Goal: Task Accomplishment & Management: Manage account settings

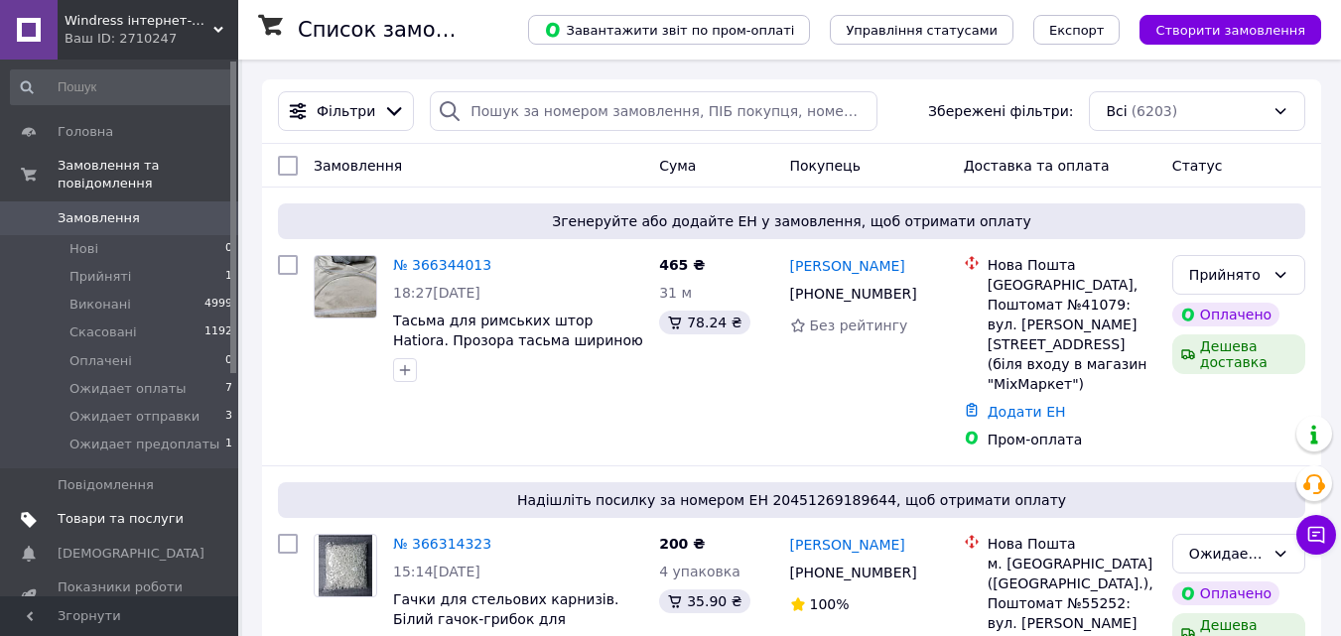
click at [130, 510] on span "Товари та послуги" at bounding box center [121, 519] width 126 height 18
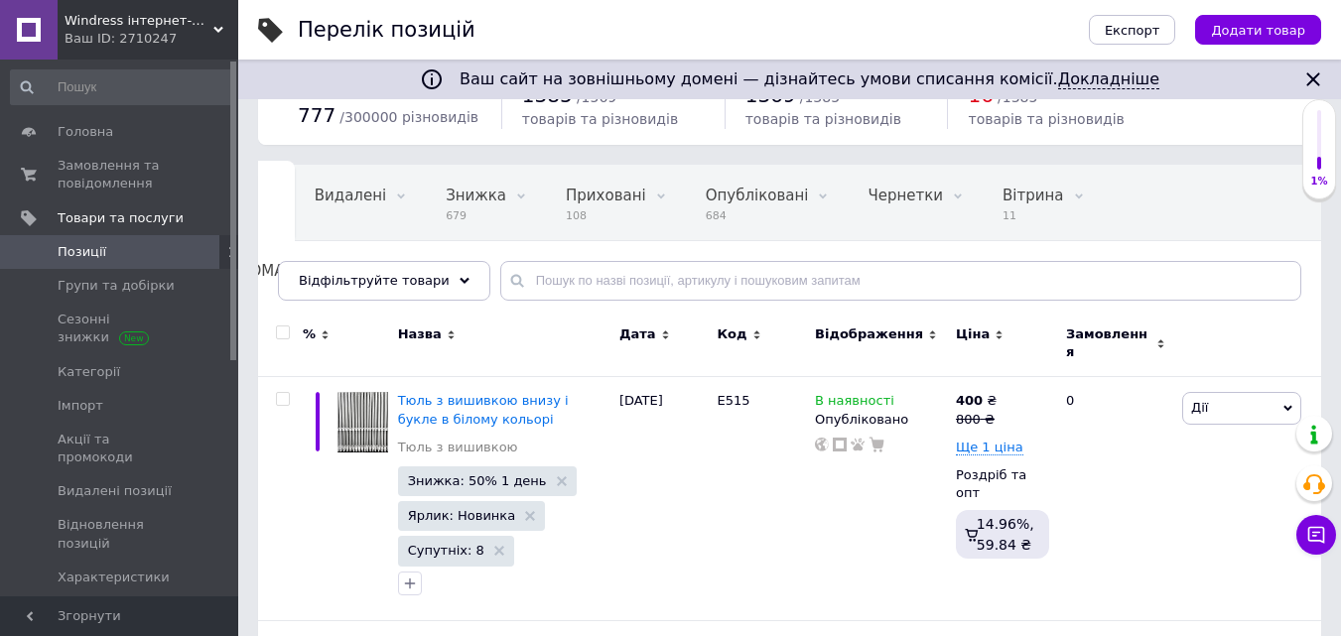
scroll to position [99, 0]
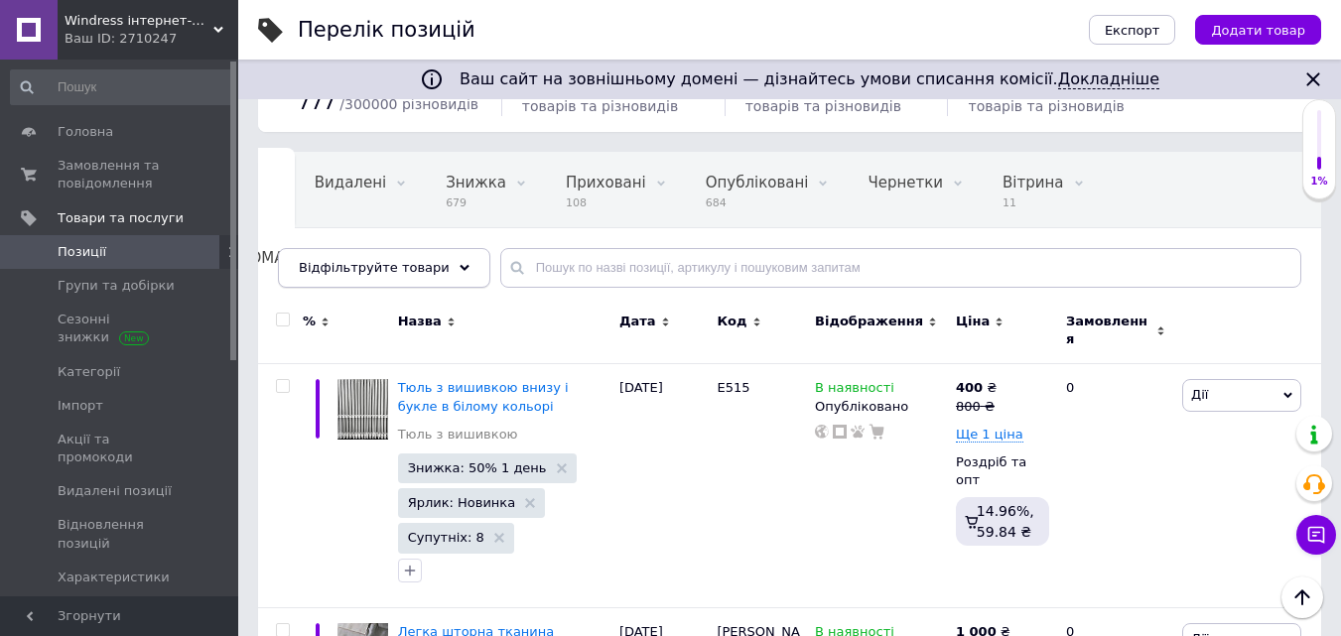
click at [398, 256] on div "Відфільтруйте товари" at bounding box center [384, 268] width 212 height 40
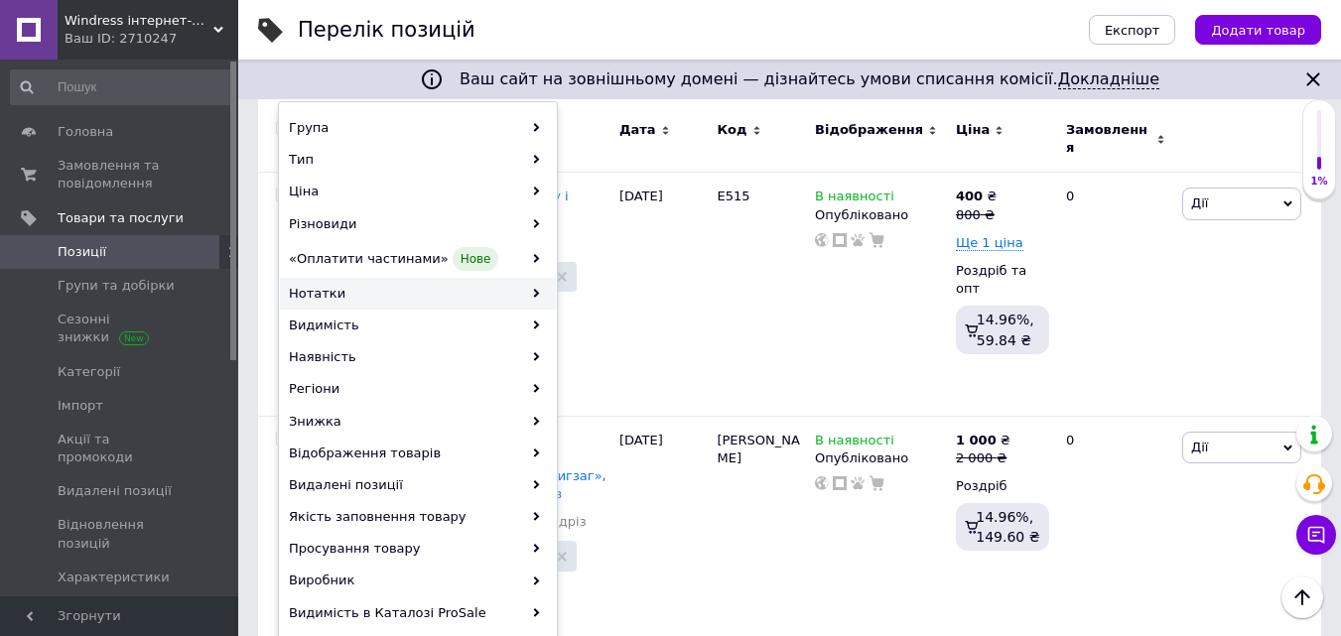
scroll to position [298, 0]
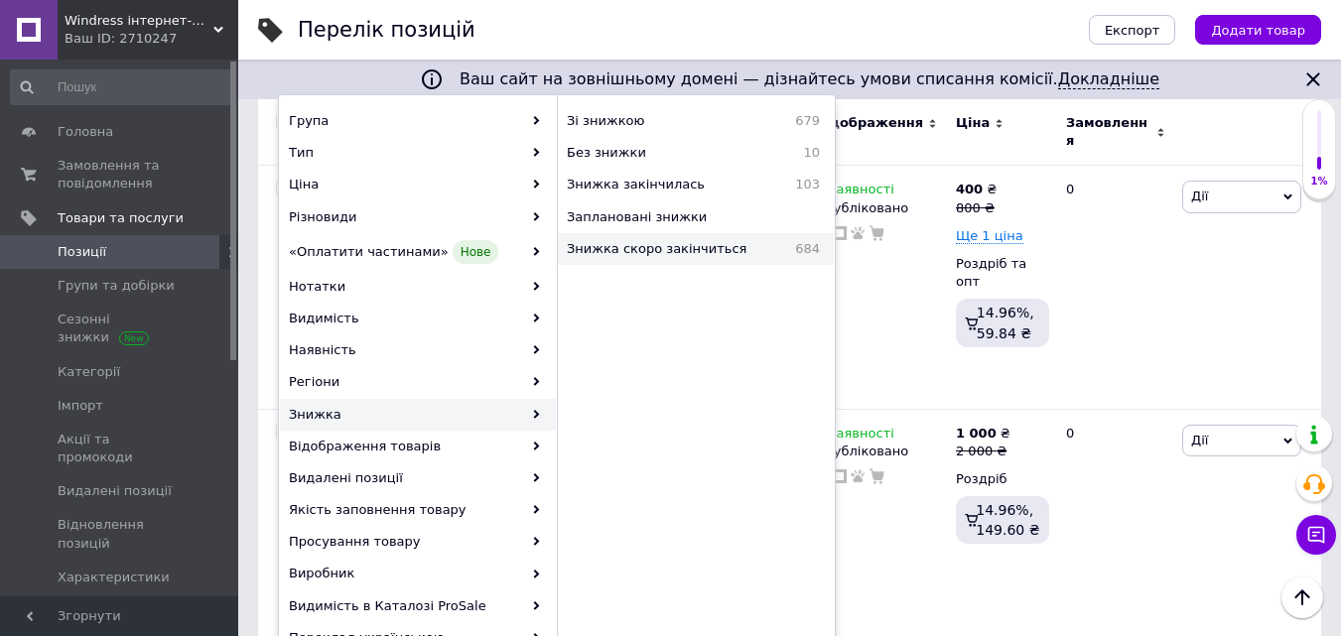
click at [623, 244] on span "Знижка скоро закінчиться" at bounding box center [673, 249] width 212 height 18
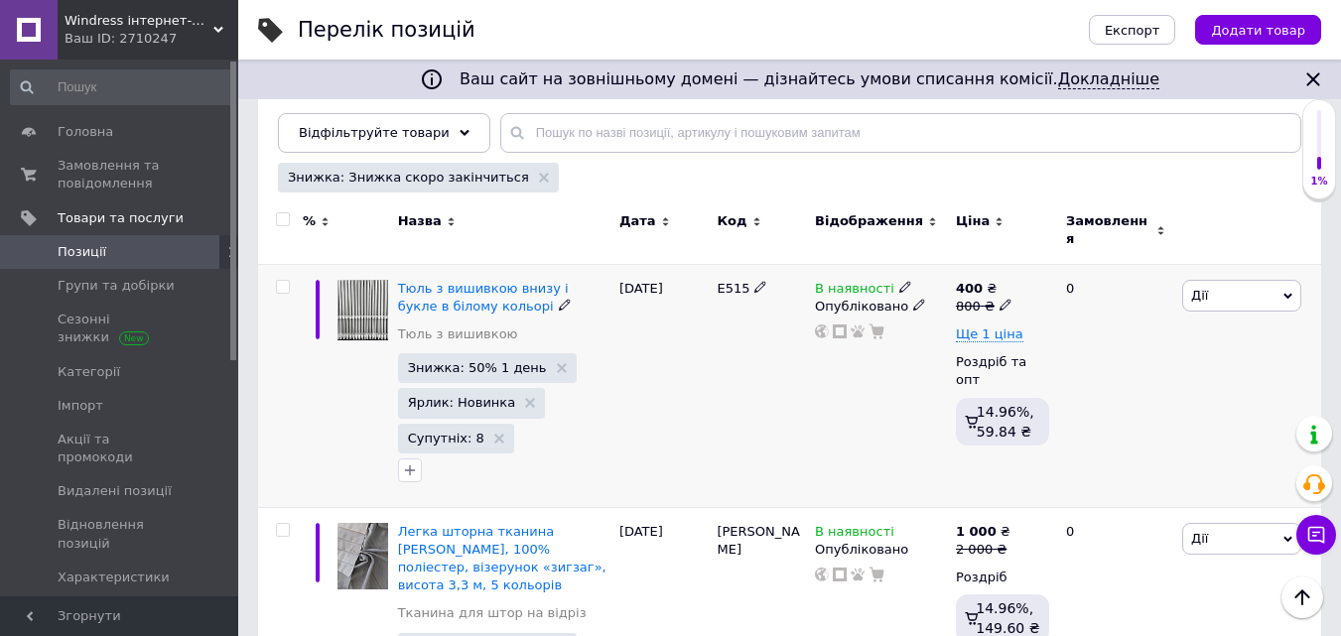
scroll to position [199, 0]
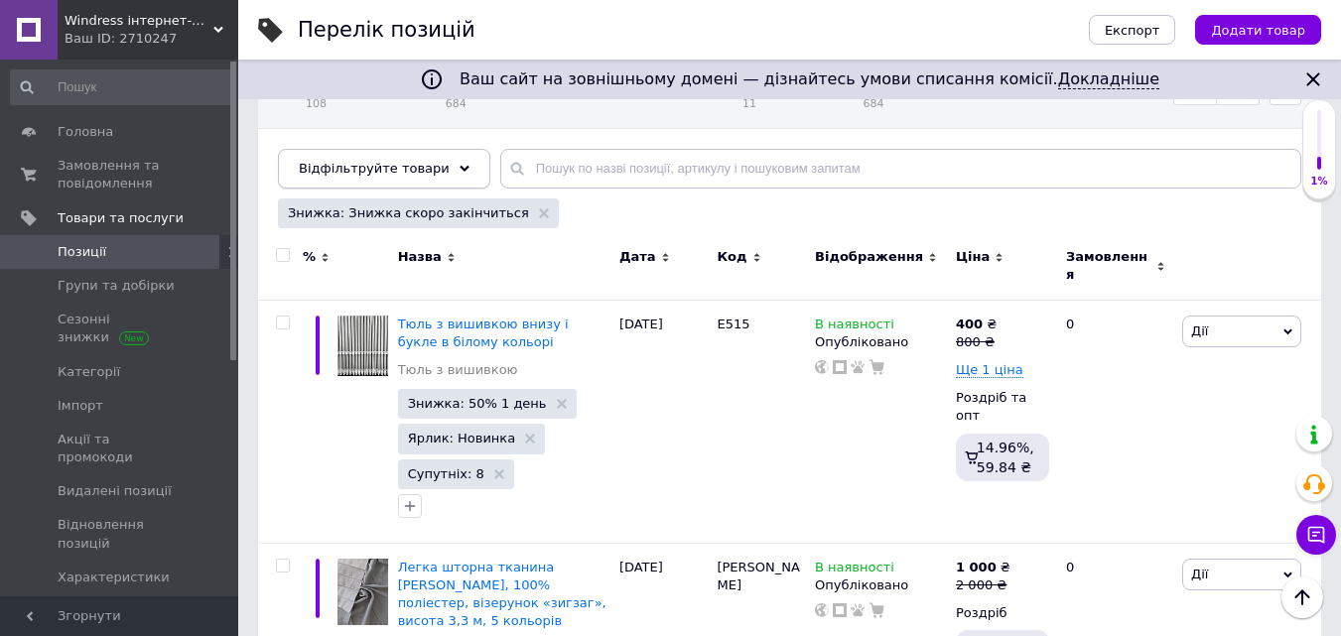
click at [429, 168] on div "Відфільтруйте товари" at bounding box center [384, 169] width 212 height 40
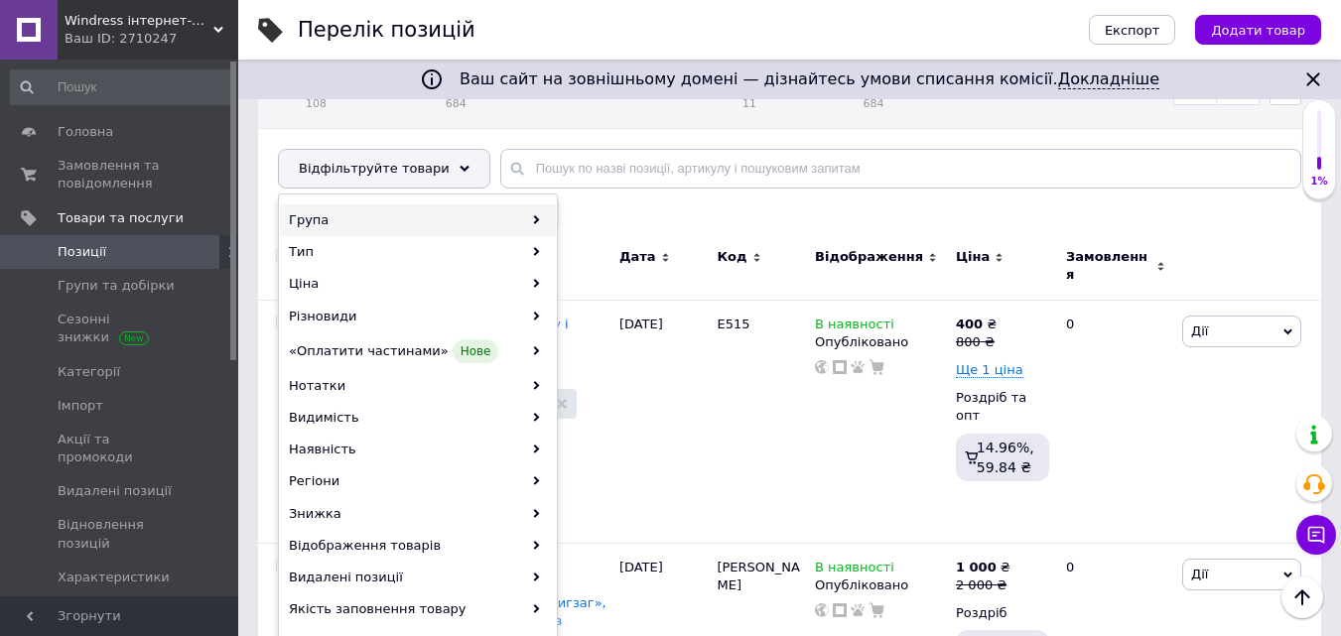
click at [532, 211] on div "Група" at bounding box center [418, 220] width 276 height 32
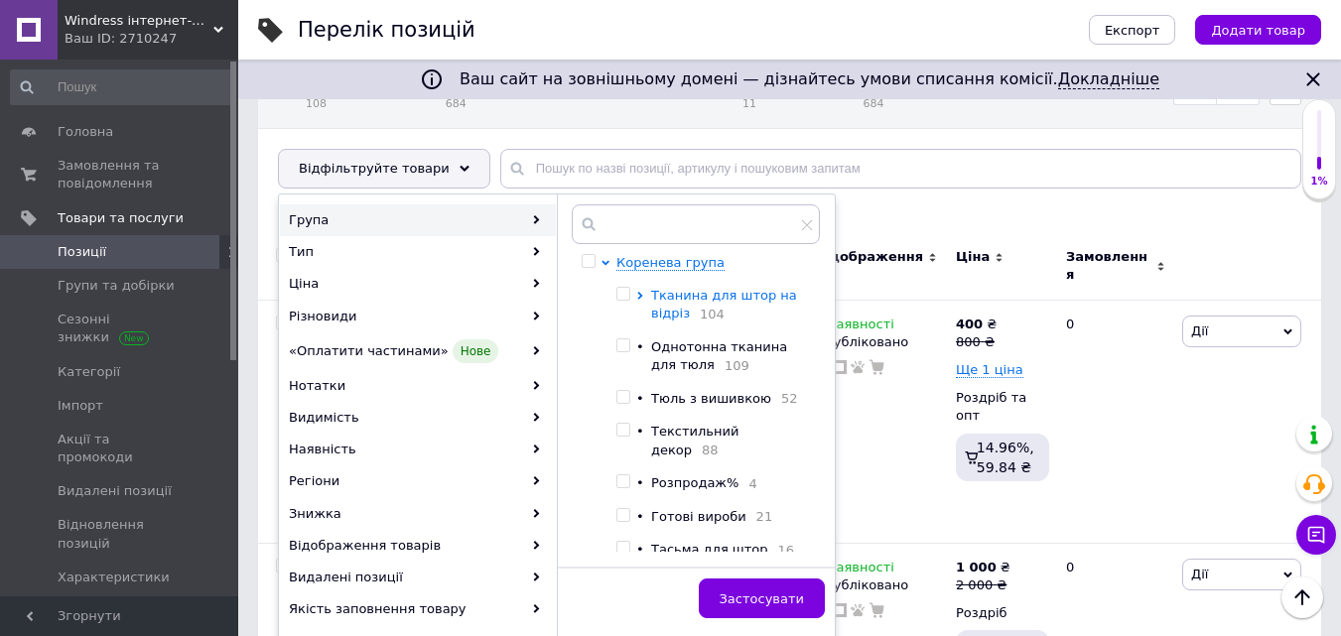
click at [638, 292] on icon at bounding box center [639, 296] width 5 height 8
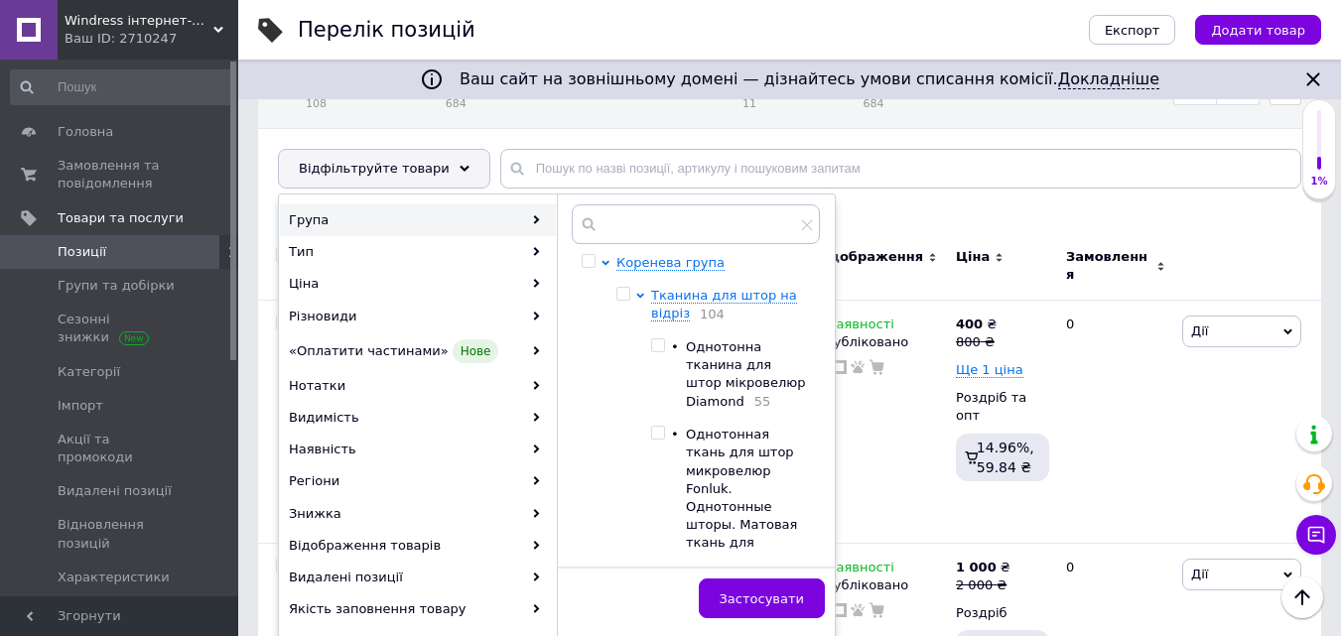
click at [657, 347] on input "checkbox" at bounding box center [657, 345] width 13 height 13
checkbox input "true"
click at [776, 596] on span "Застосувати" at bounding box center [762, 599] width 84 height 15
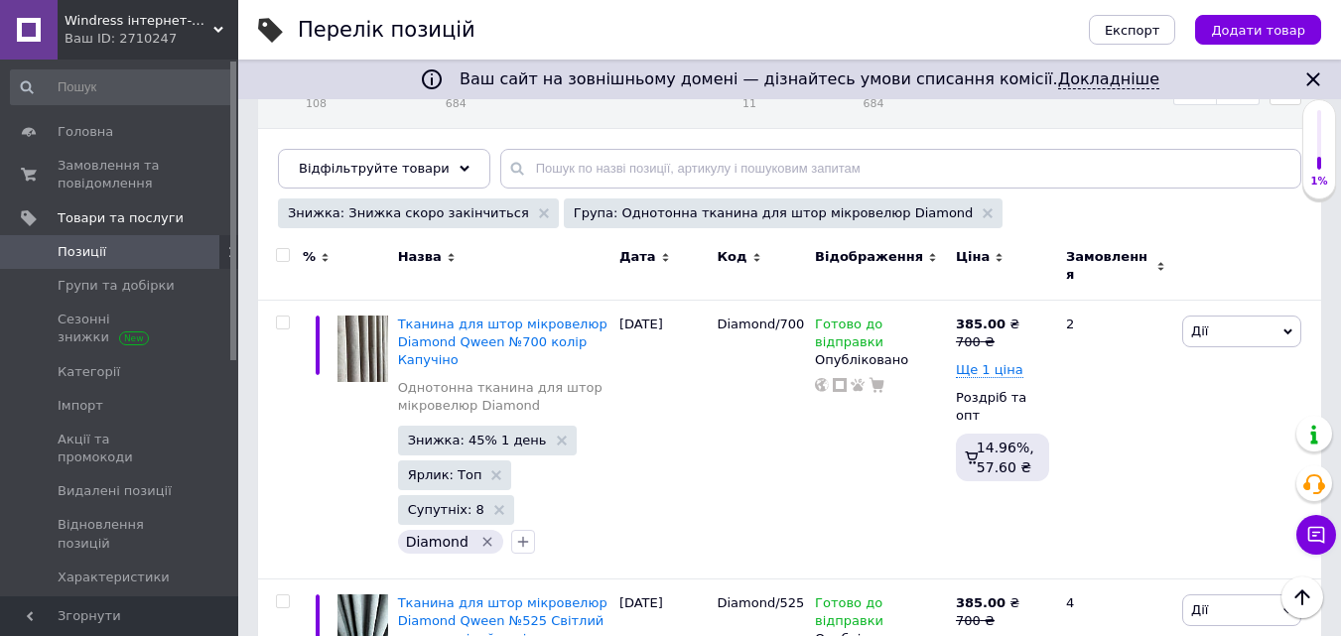
click at [286, 254] on input "checkbox" at bounding box center [282, 255] width 13 height 13
checkbox input "true"
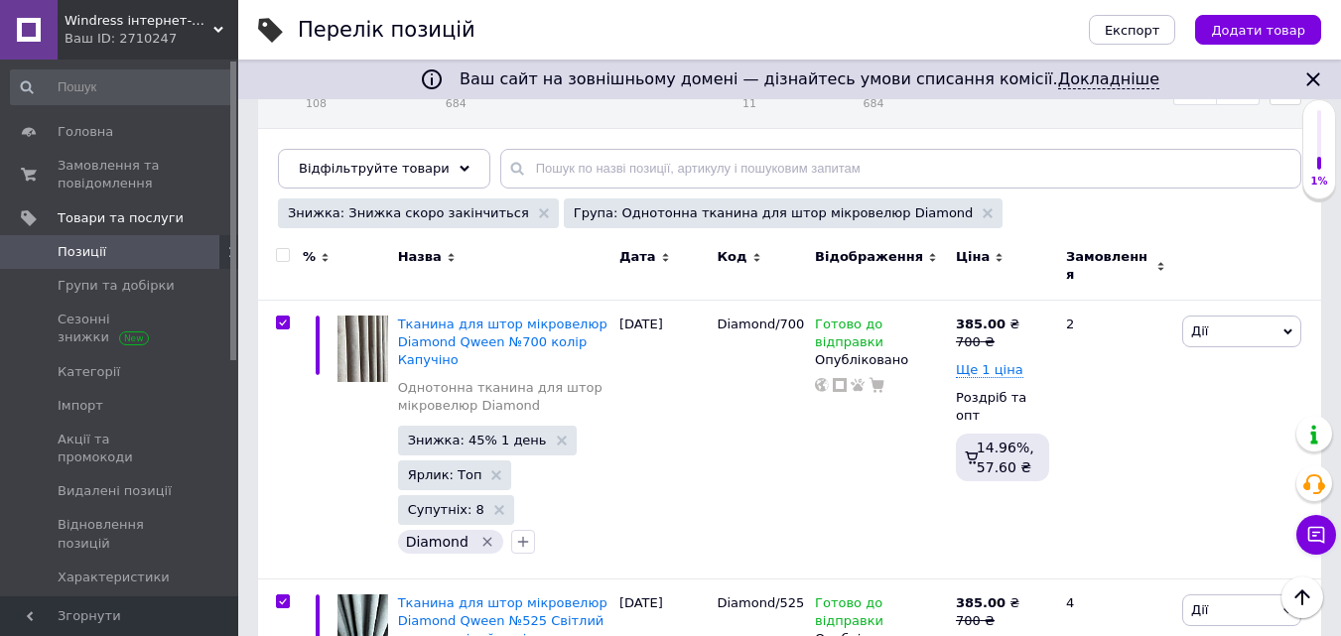
checkbox input "true"
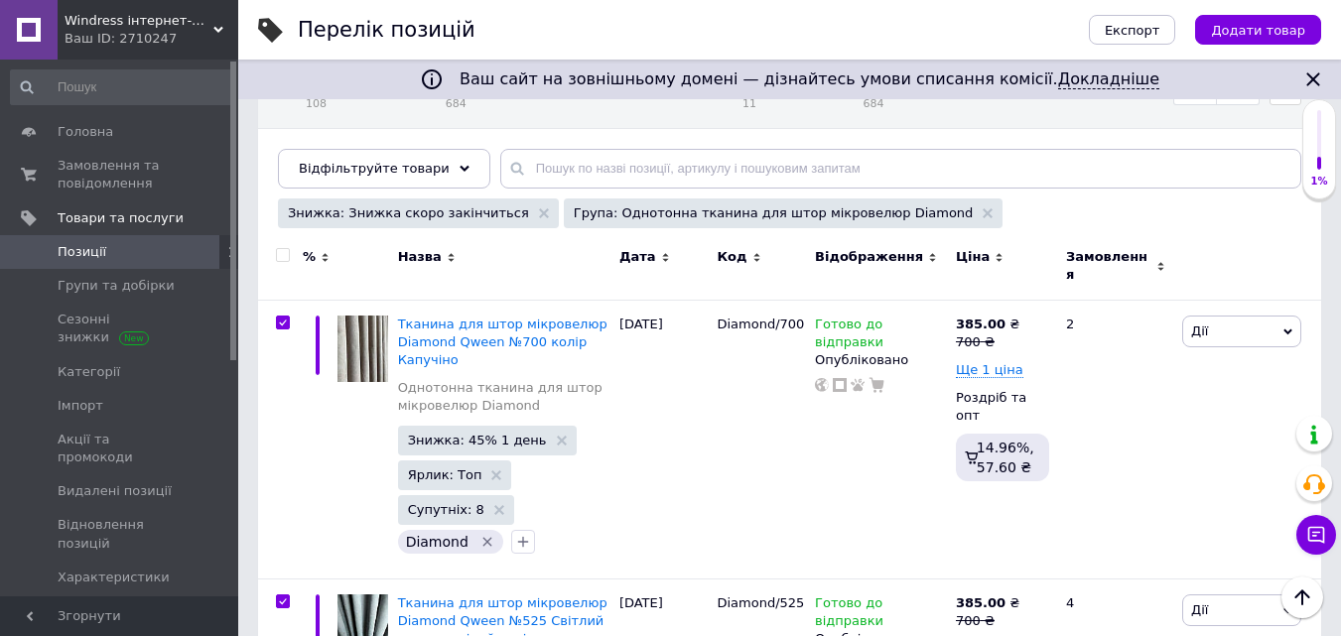
checkbox input "true"
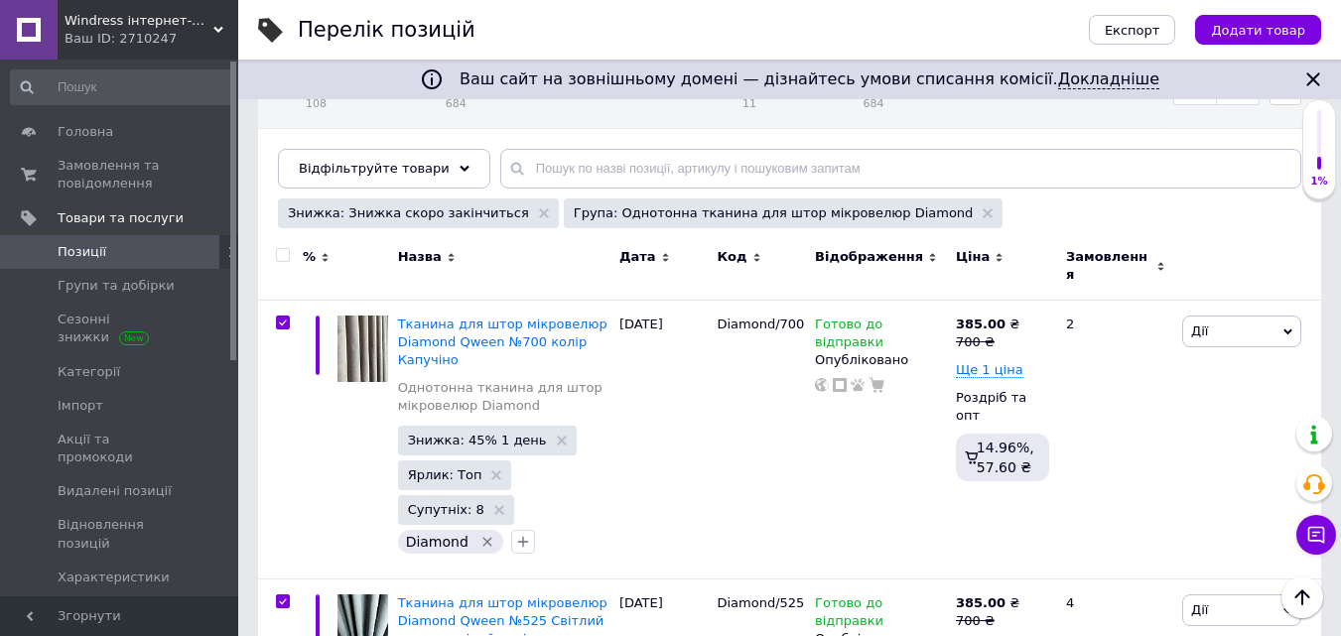
checkbox input "true"
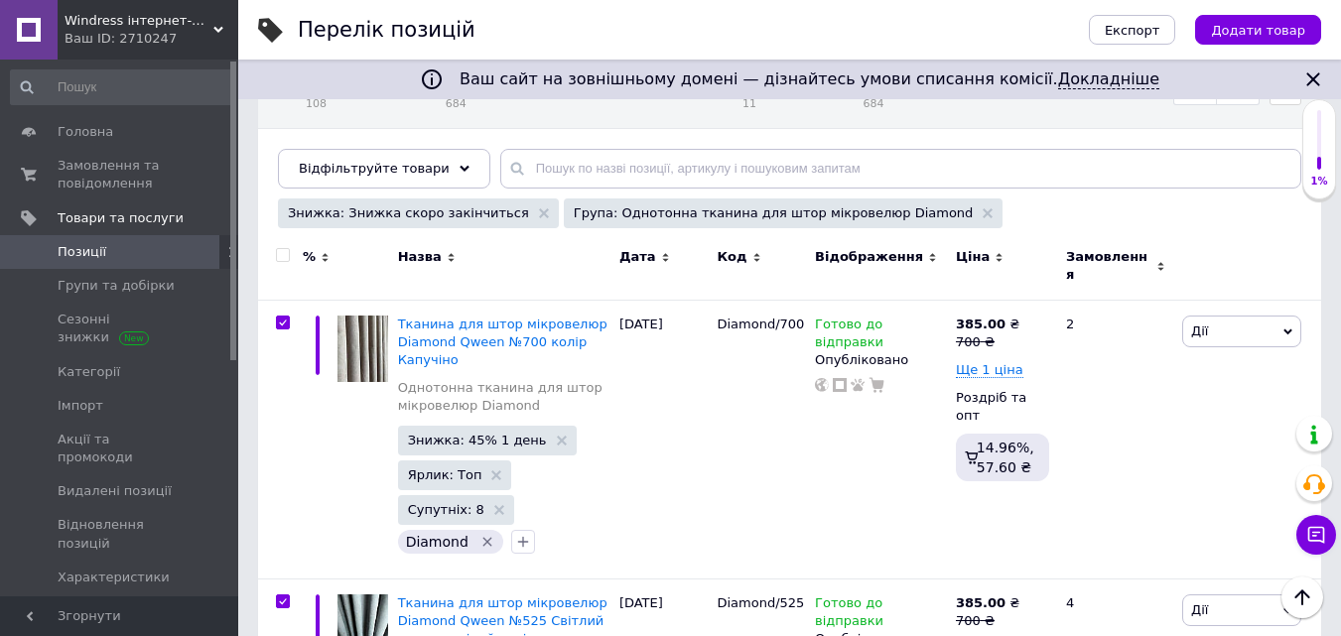
checkbox input "true"
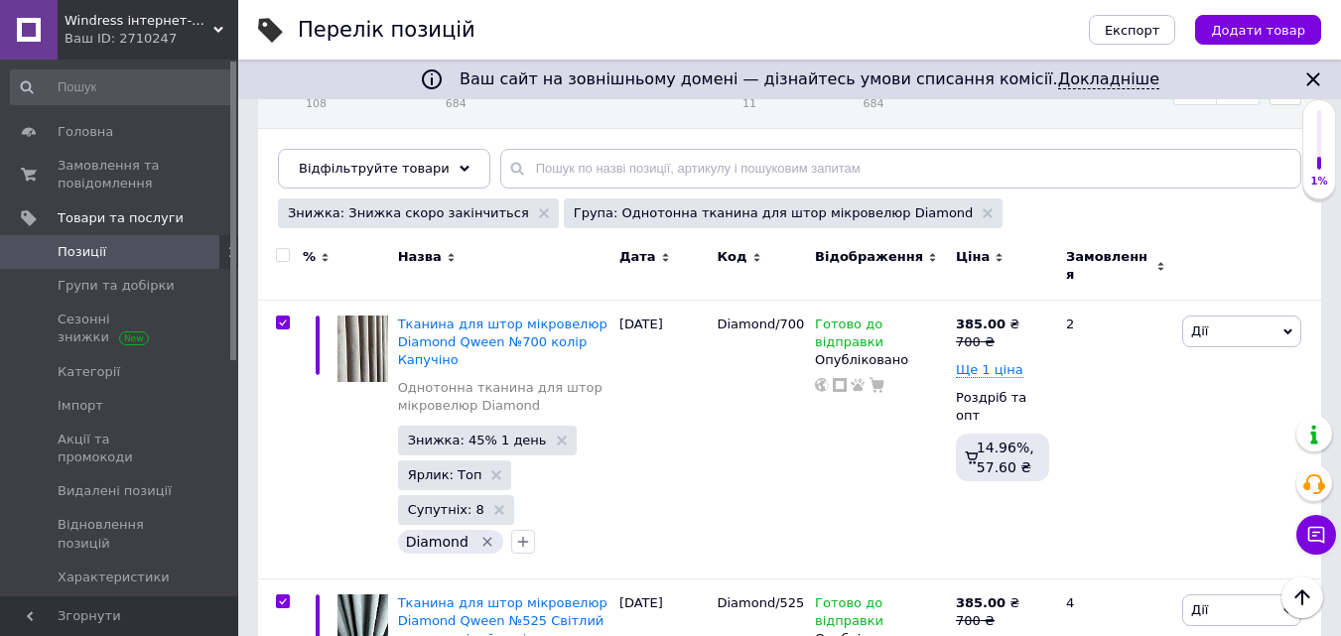
checkbox input "true"
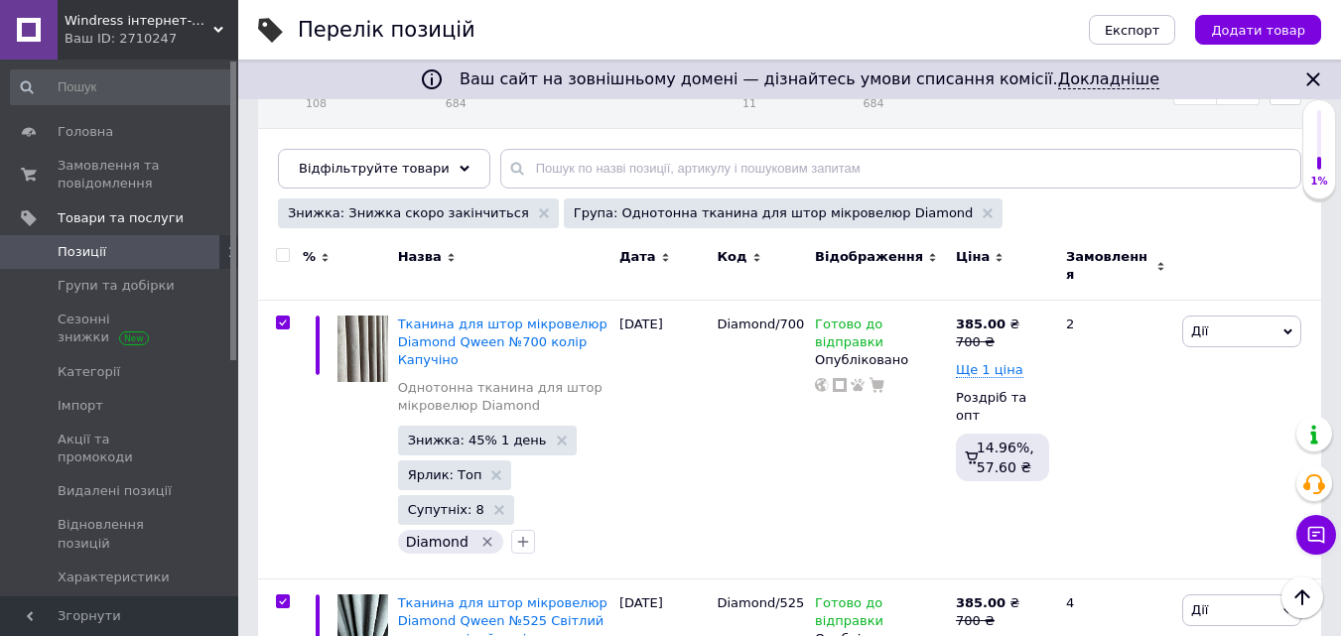
checkbox input "true"
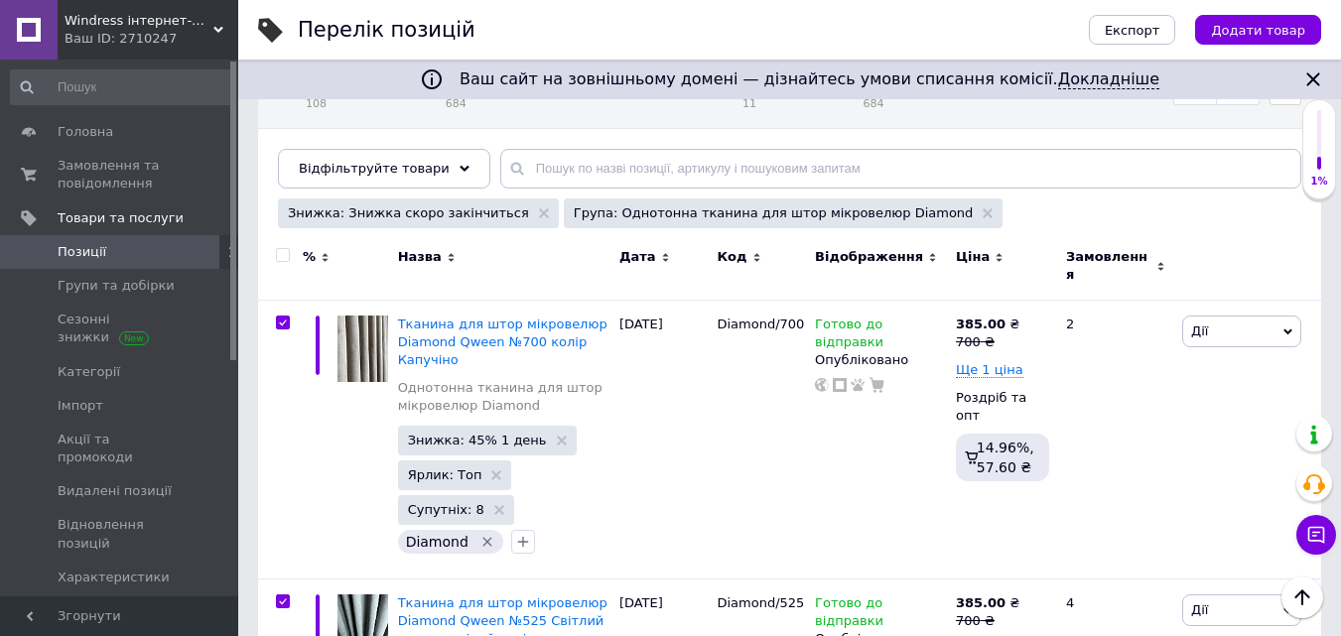
checkbox input "true"
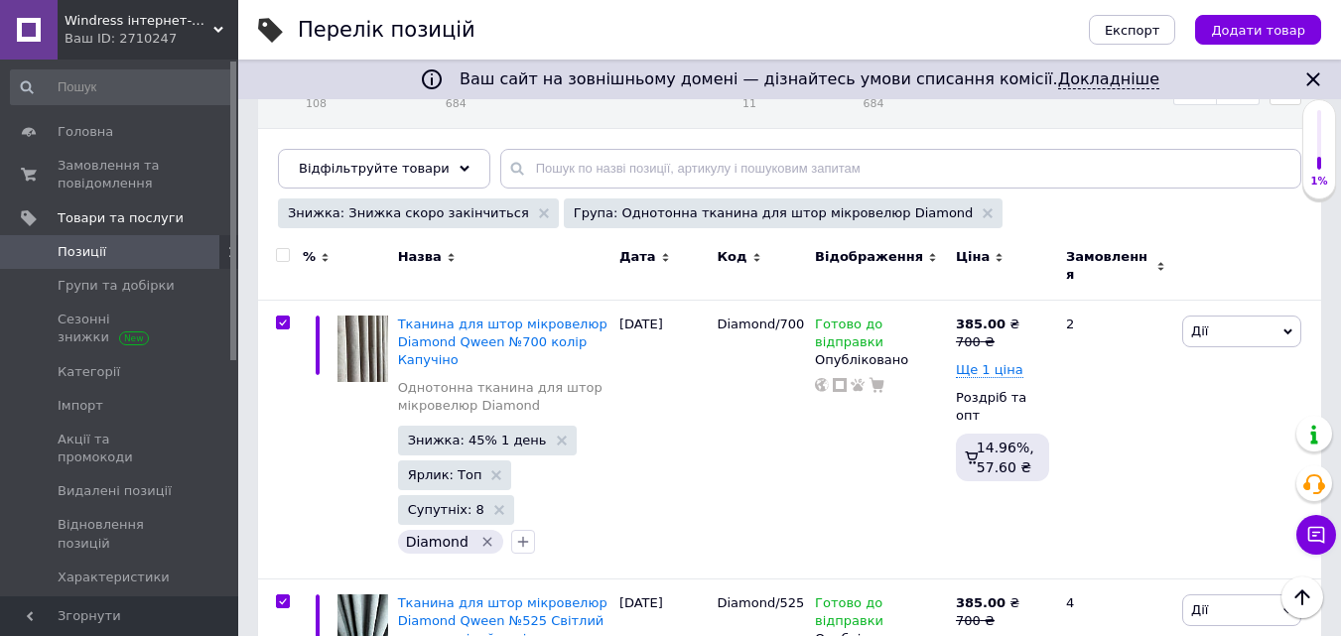
checkbox input "true"
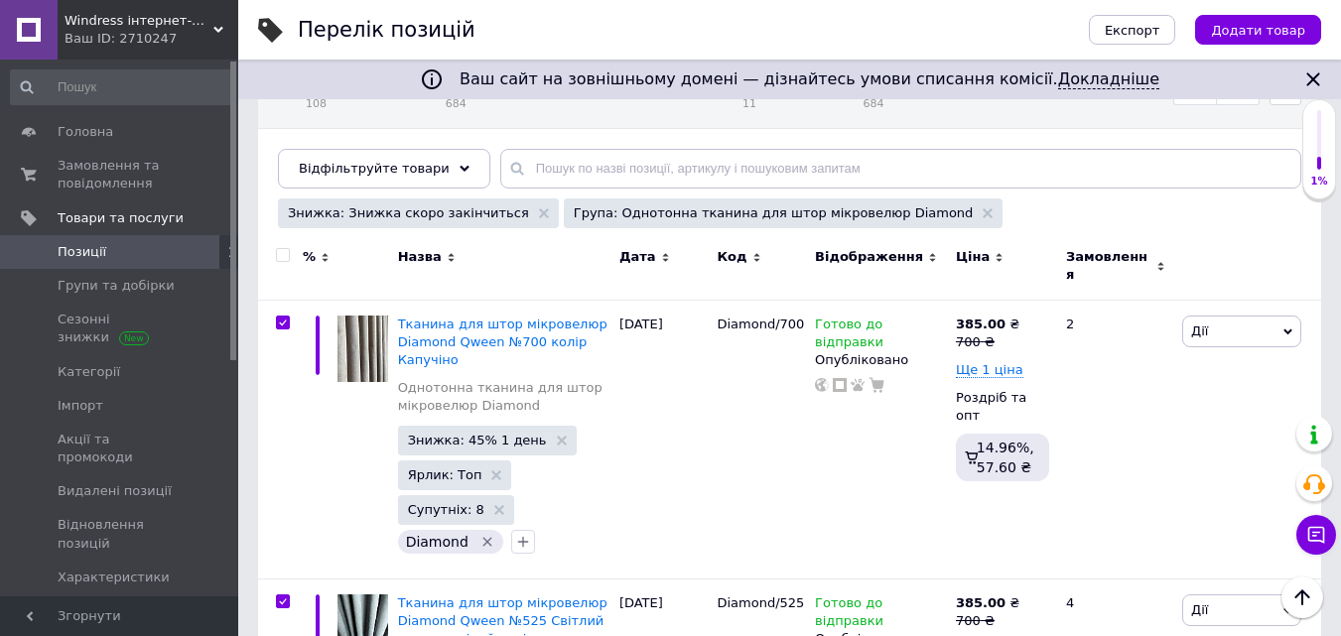
checkbox input "true"
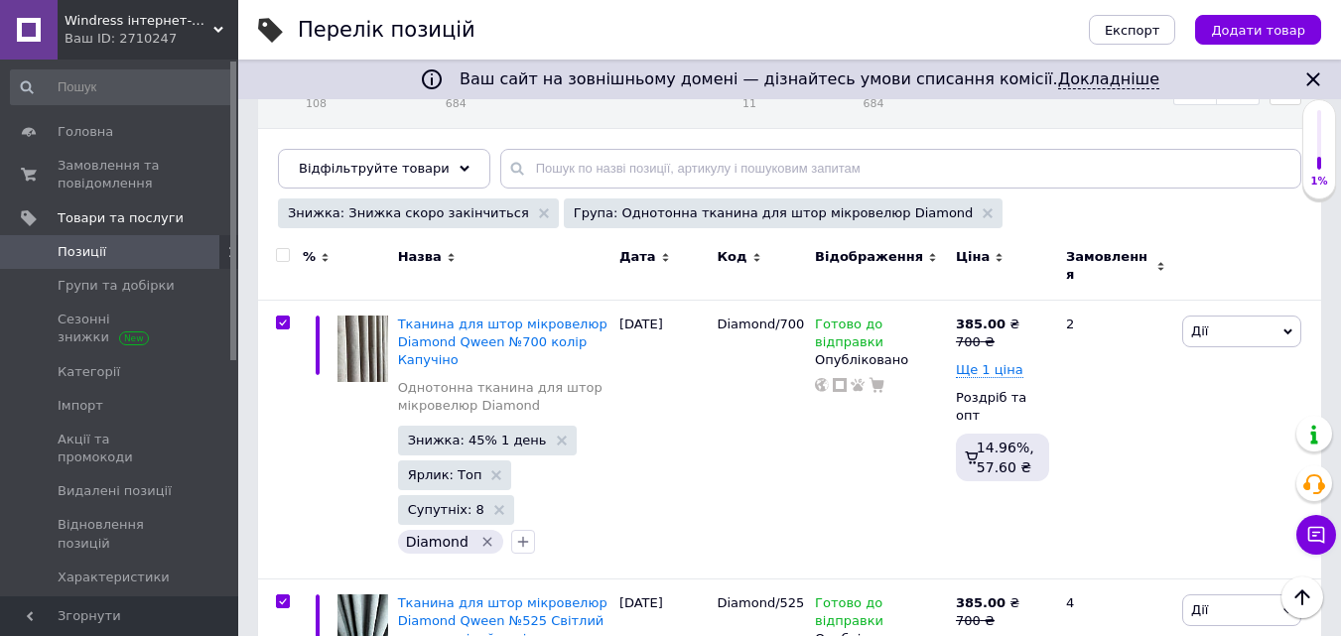
checkbox input "true"
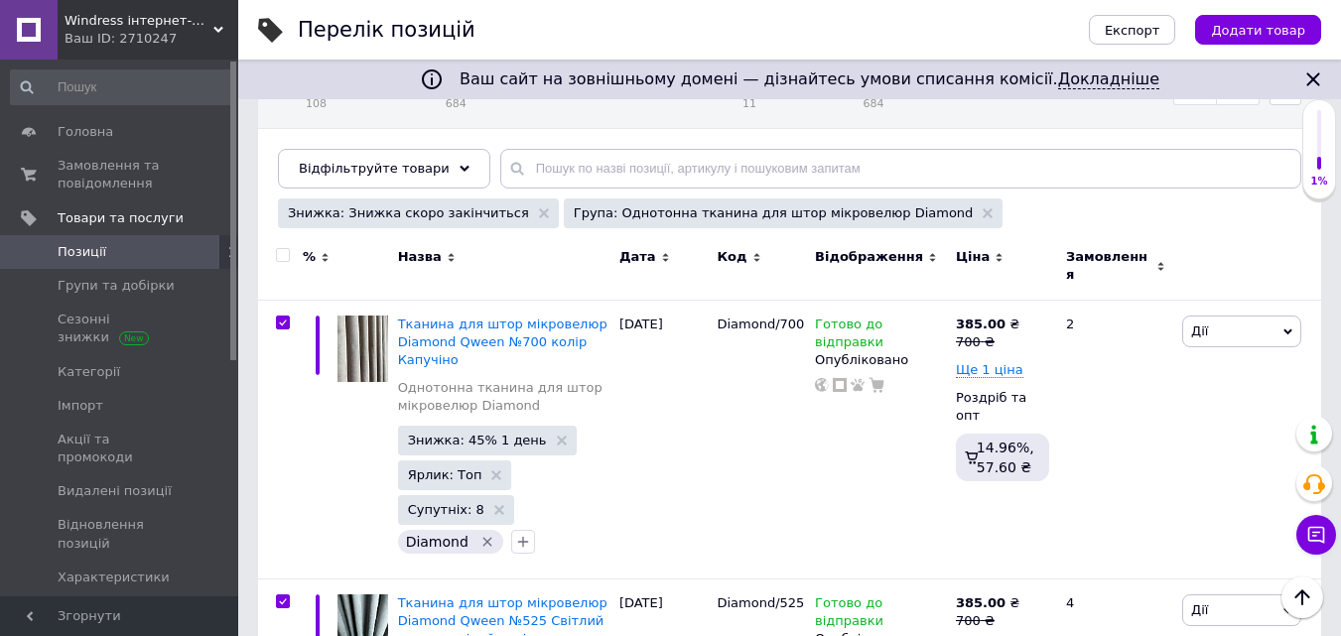
checkbox input "true"
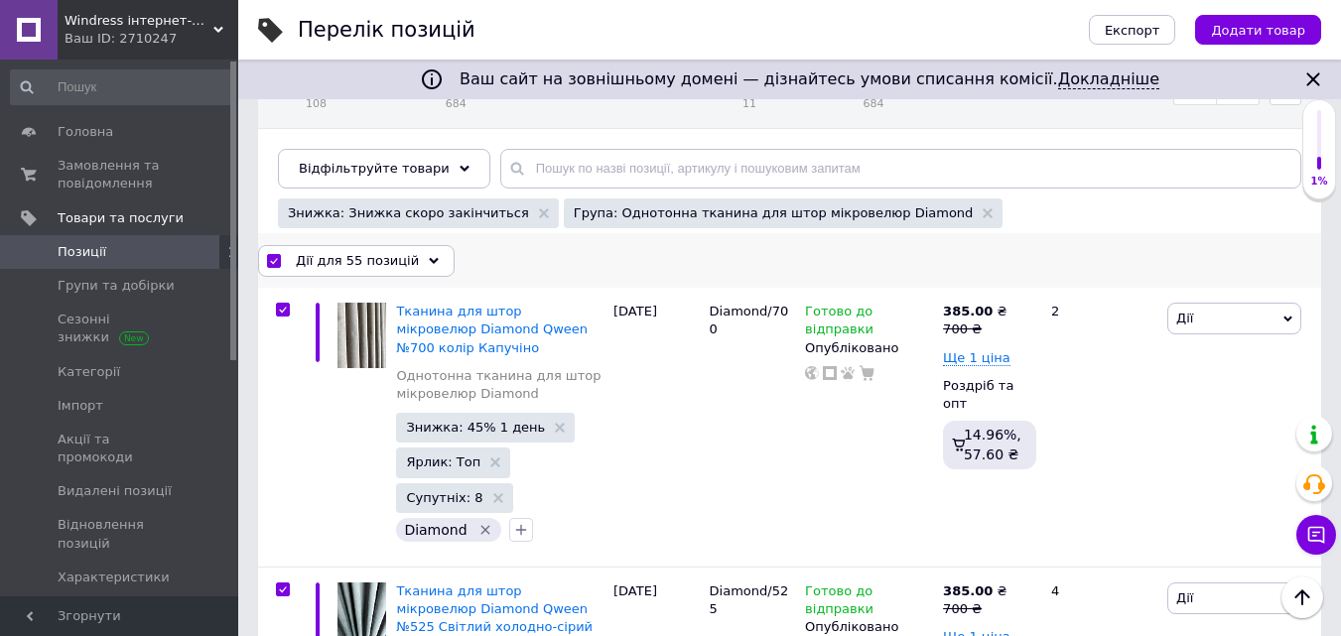
click at [357, 257] on span "Дії для 55 позицій" at bounding box center [357, 261] width 123 height 18
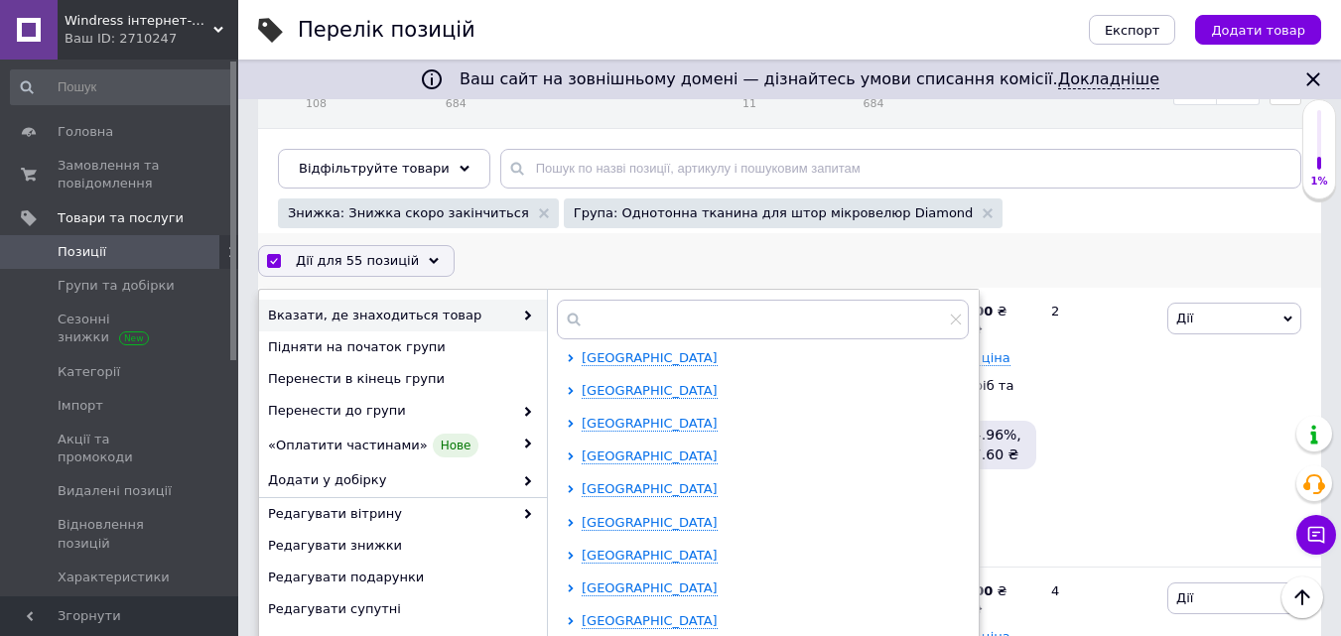
click at [481, 254] on div "Дії для 55 позицій Вибрати усі 55 позицій [GEOGRAPHIC_DATA] всі 55 позицій Скас…" at bounding box center [789, 261] width 1063 height 32
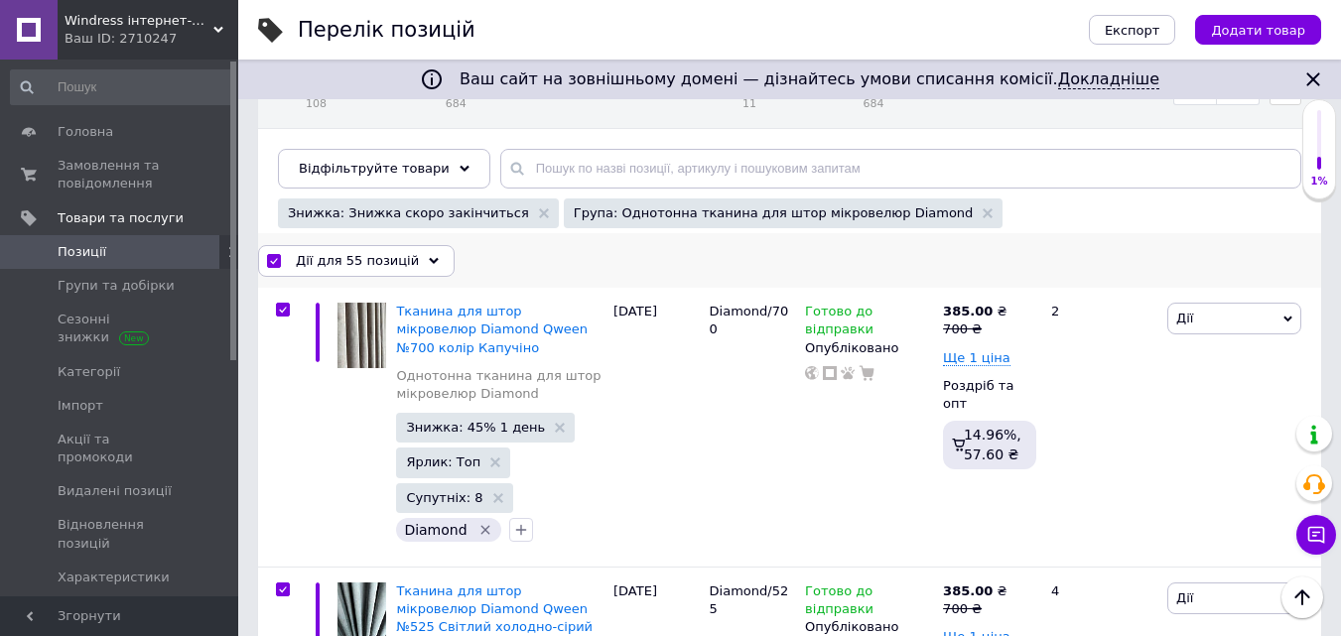
click at [274, 260] on input "checkbox" at bounding box center [273, 261] width 13 height 13
checkbox input "false"
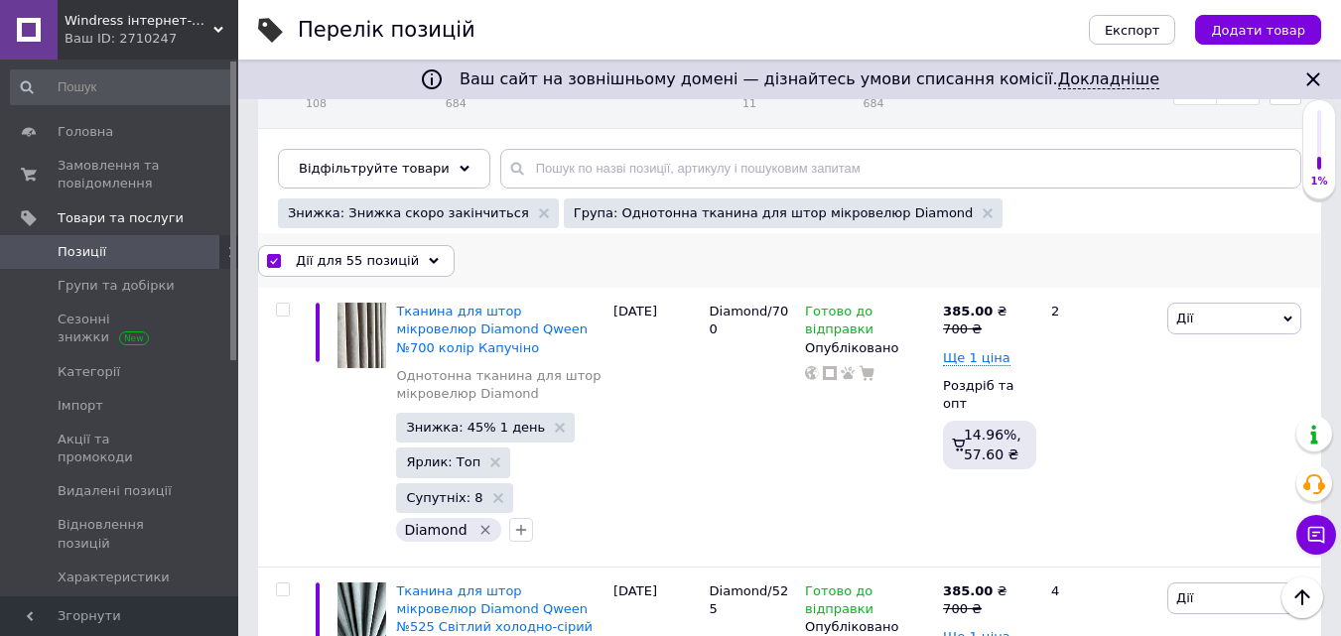
checkbox input "false"
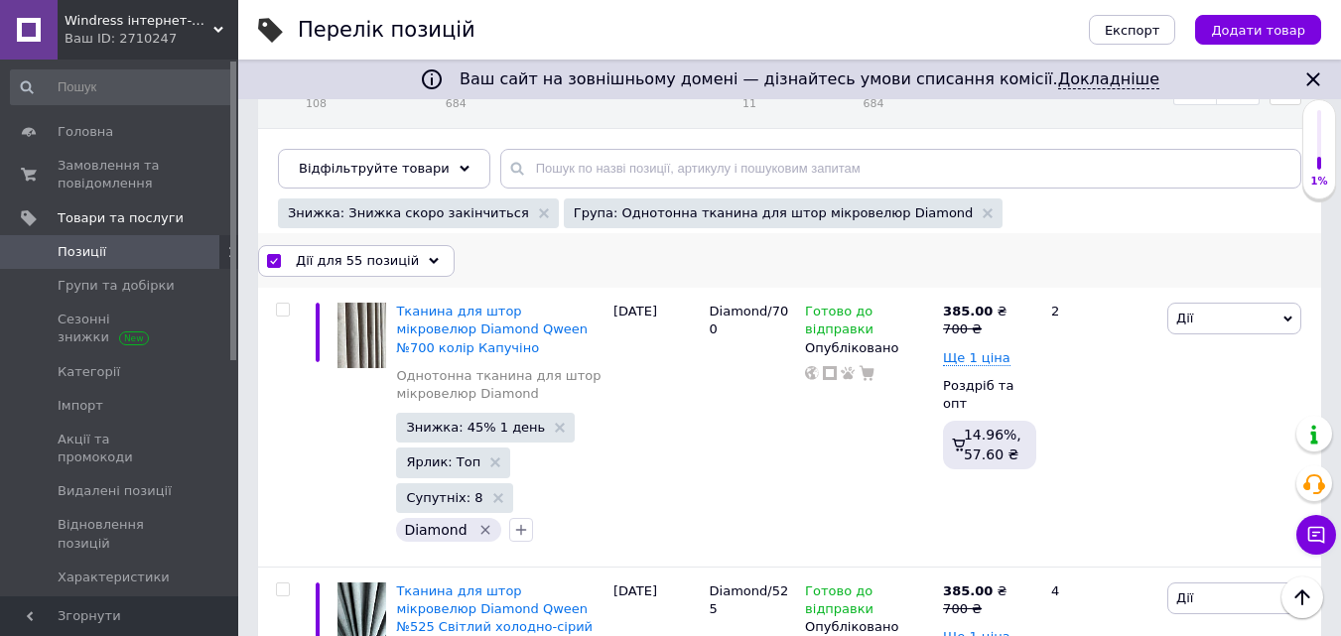
checkbox input "false"
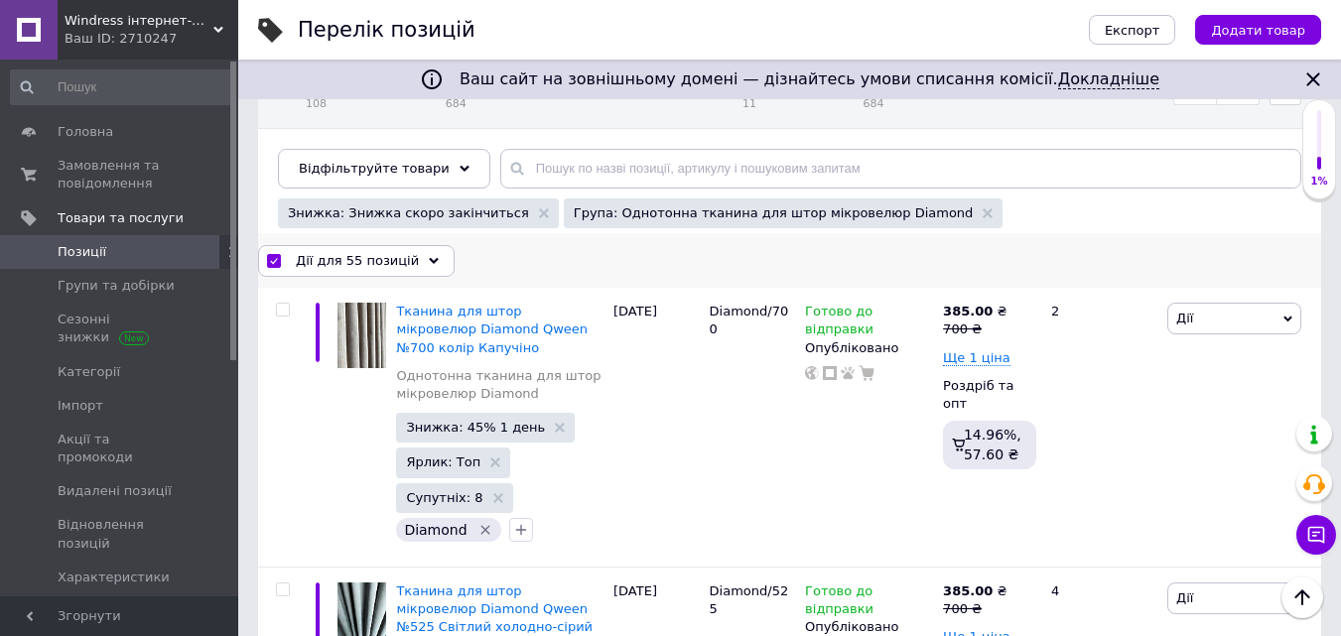
checkbox input "false"
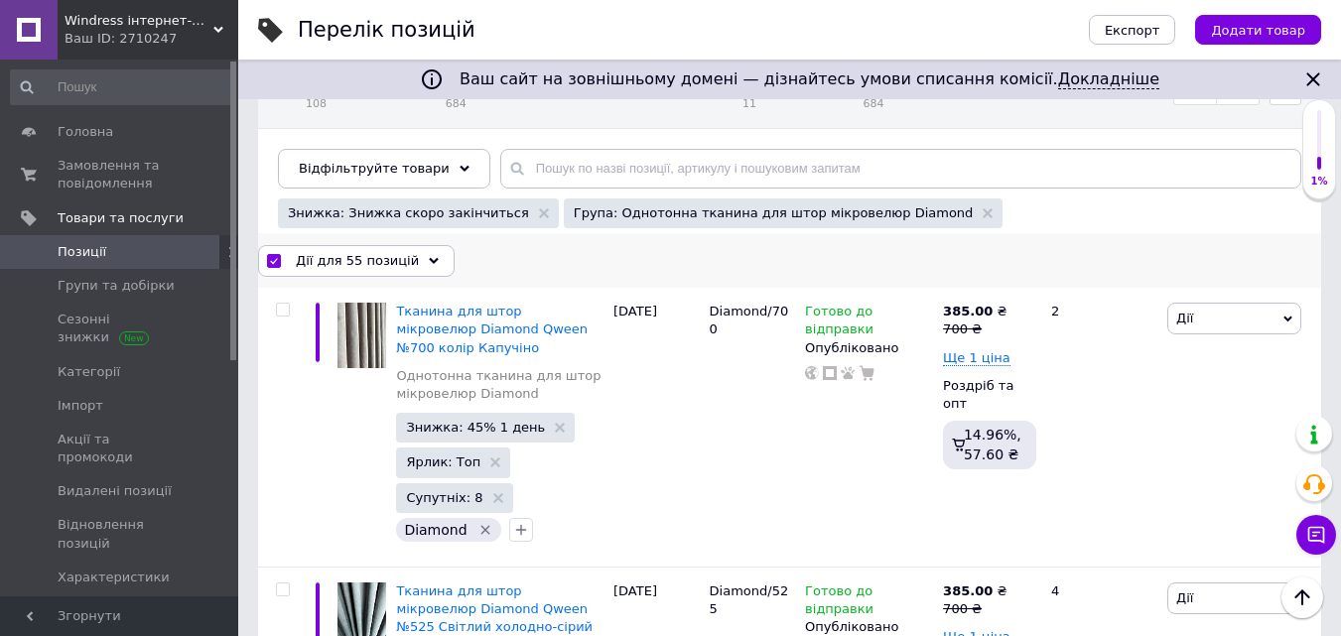
checkbox input "false"
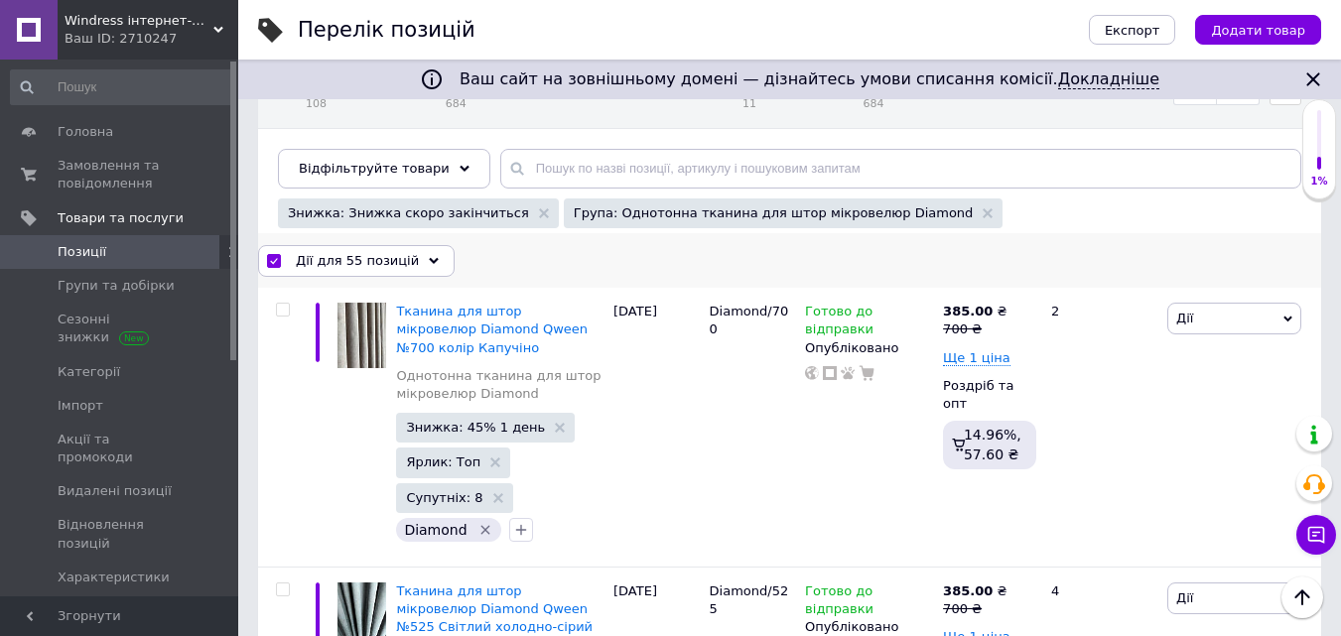
checkbox input "false"
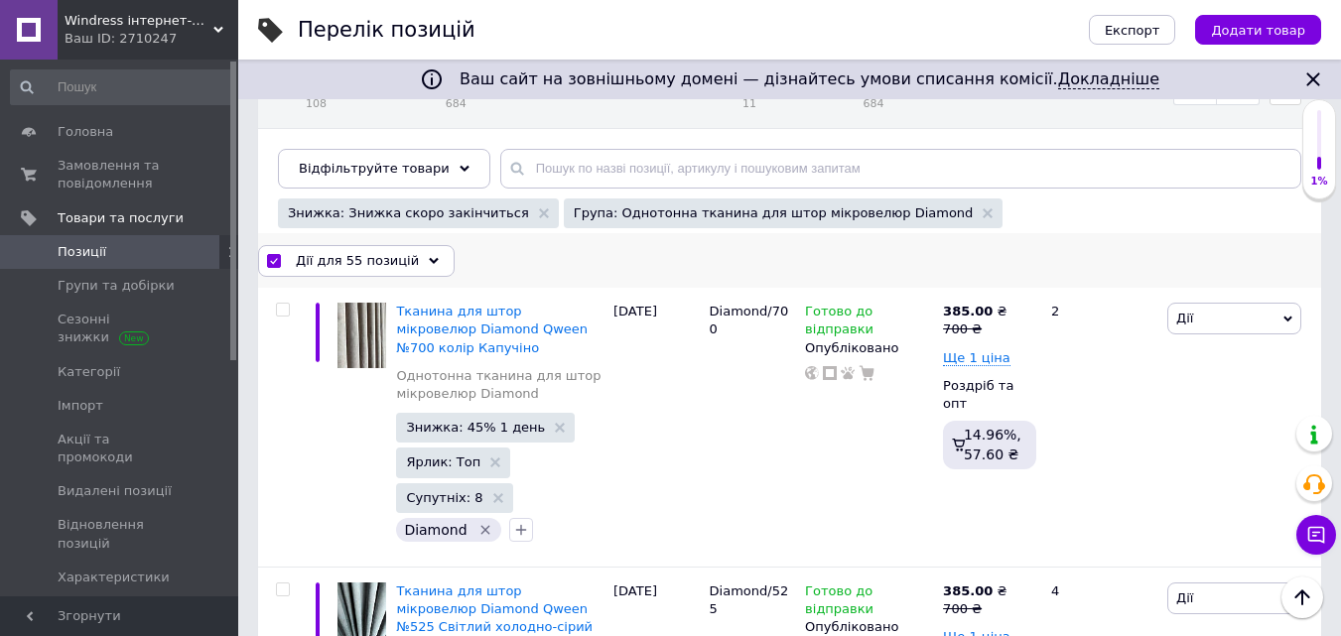
checkbox input "false"
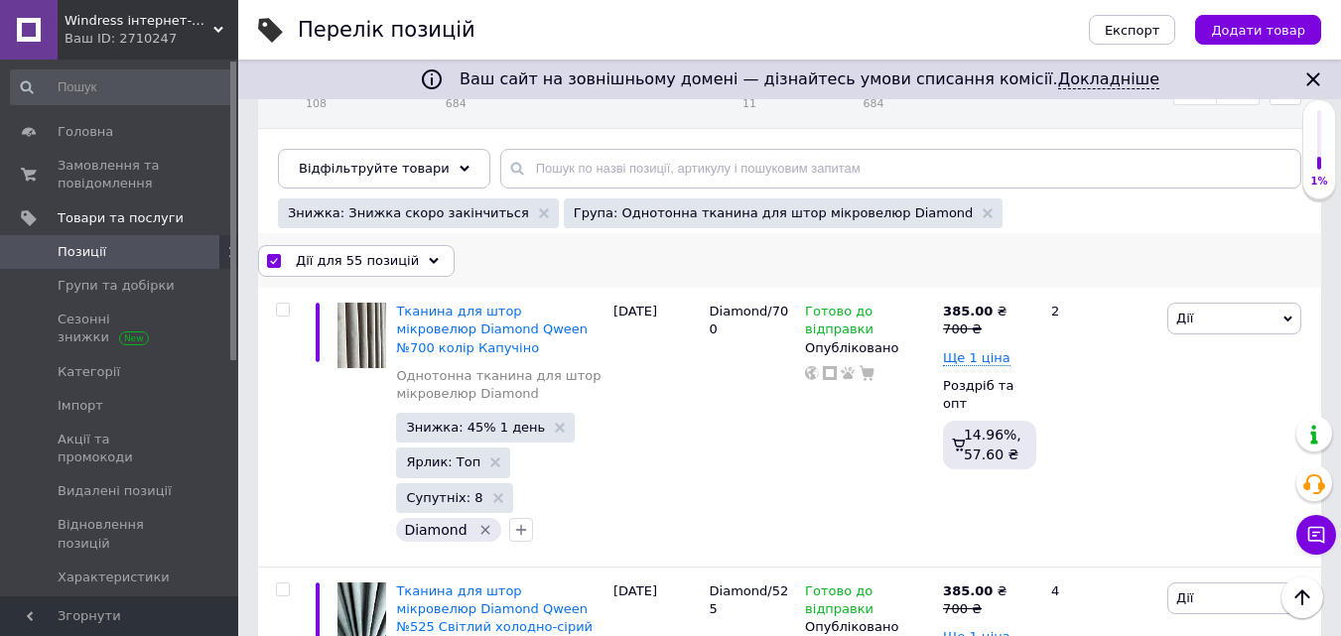
checkbox input "false"
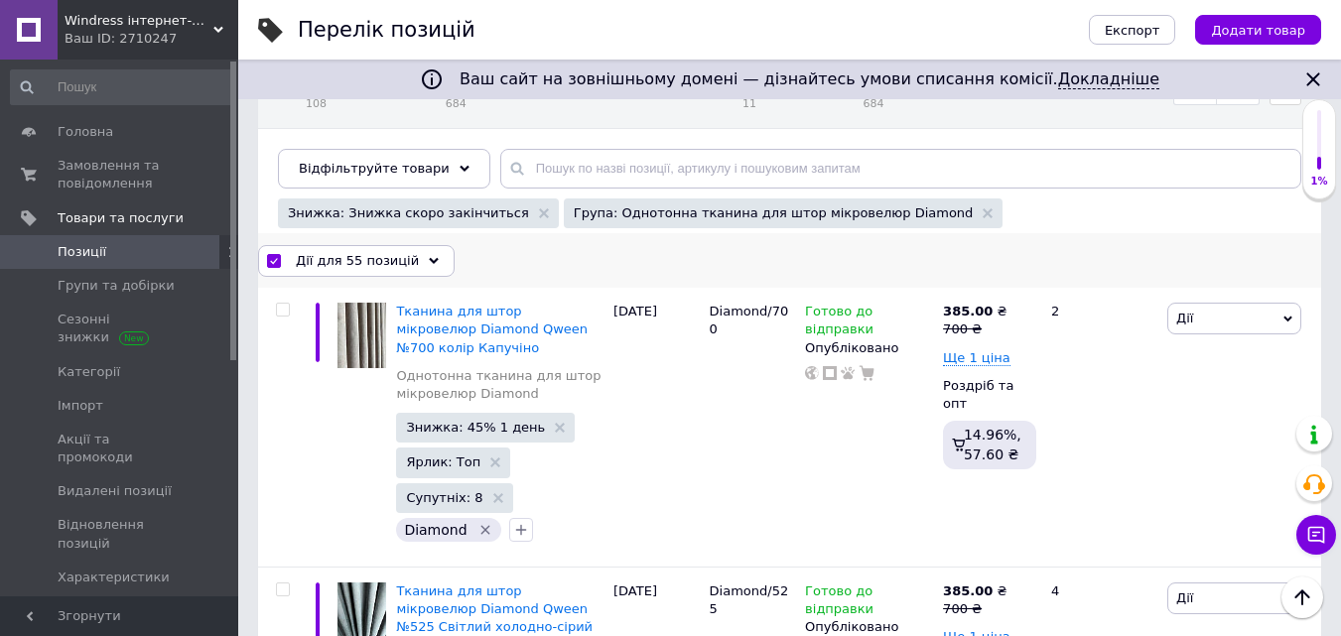
checkbox input "false"
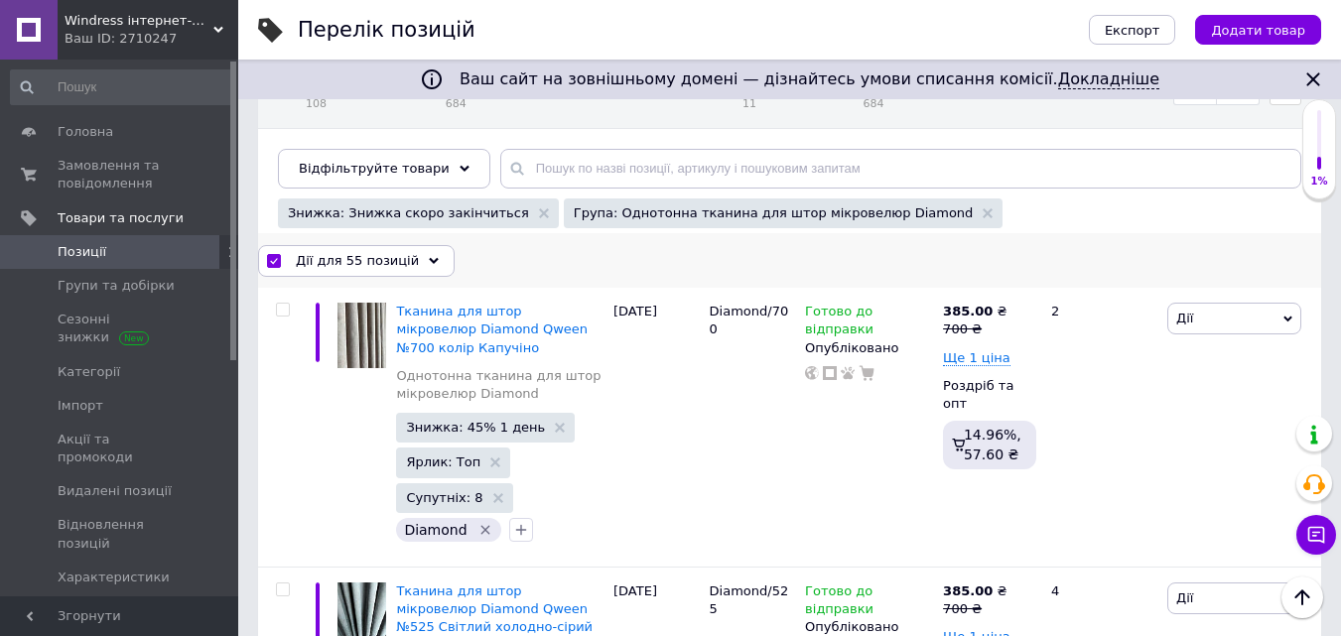
checkbox input "false"
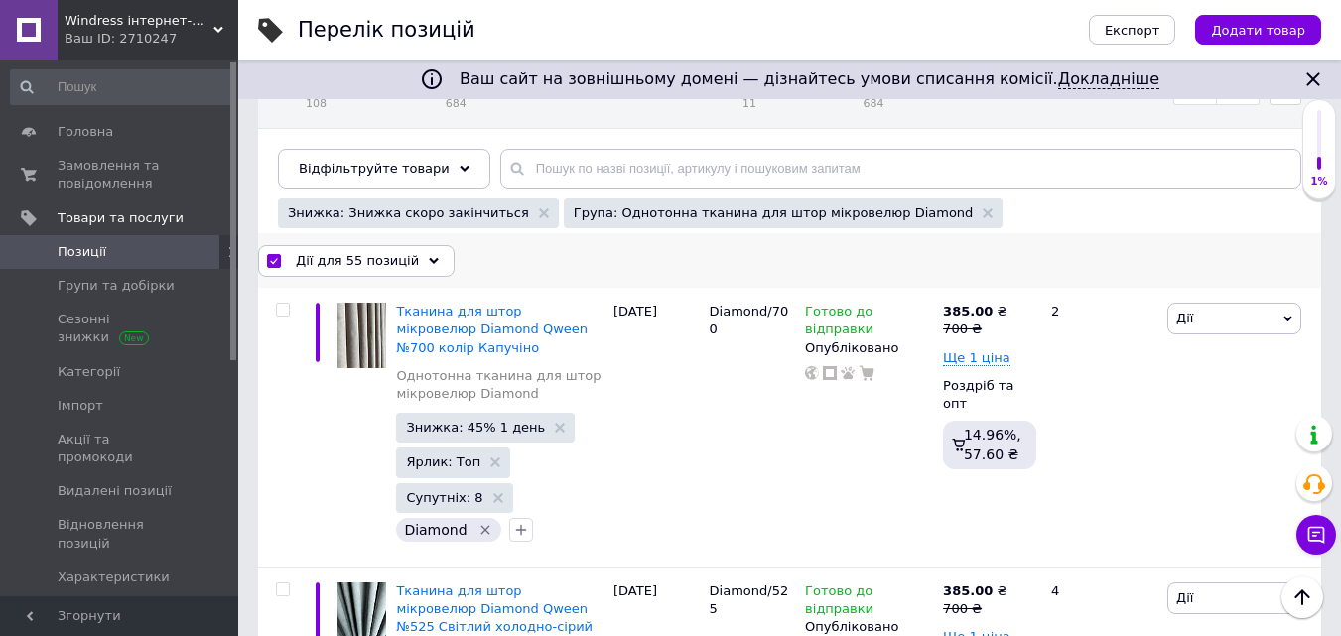
checkbox input "false"
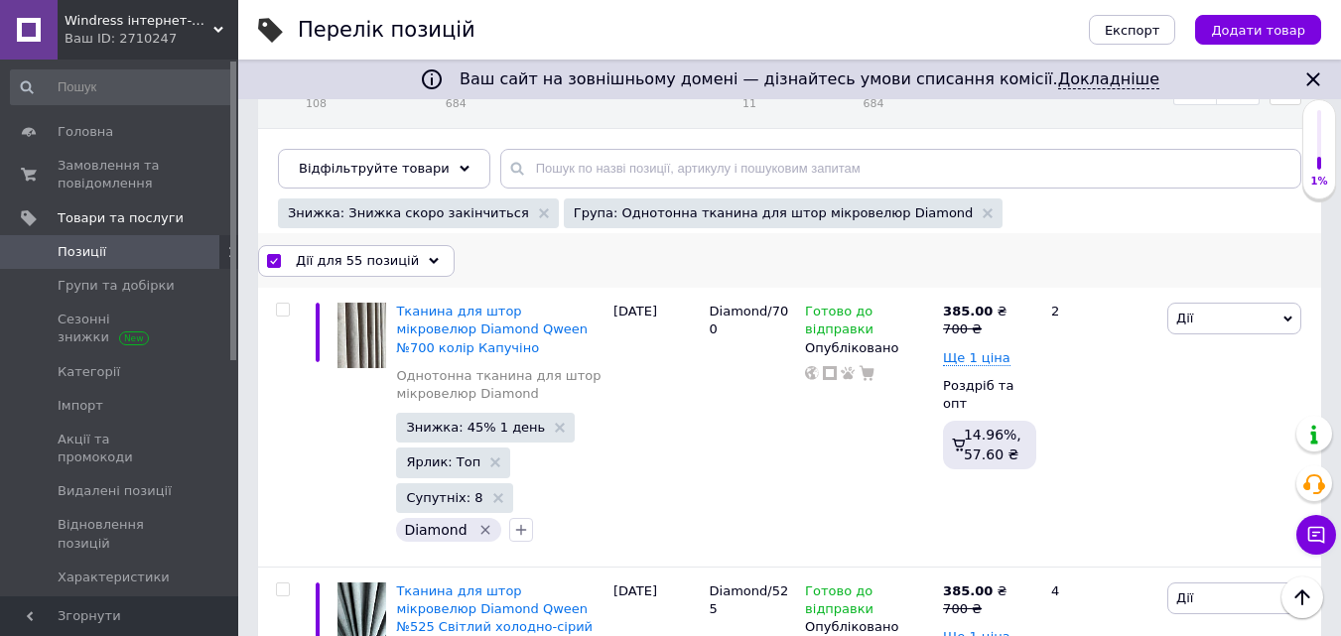
checkbox input "false"
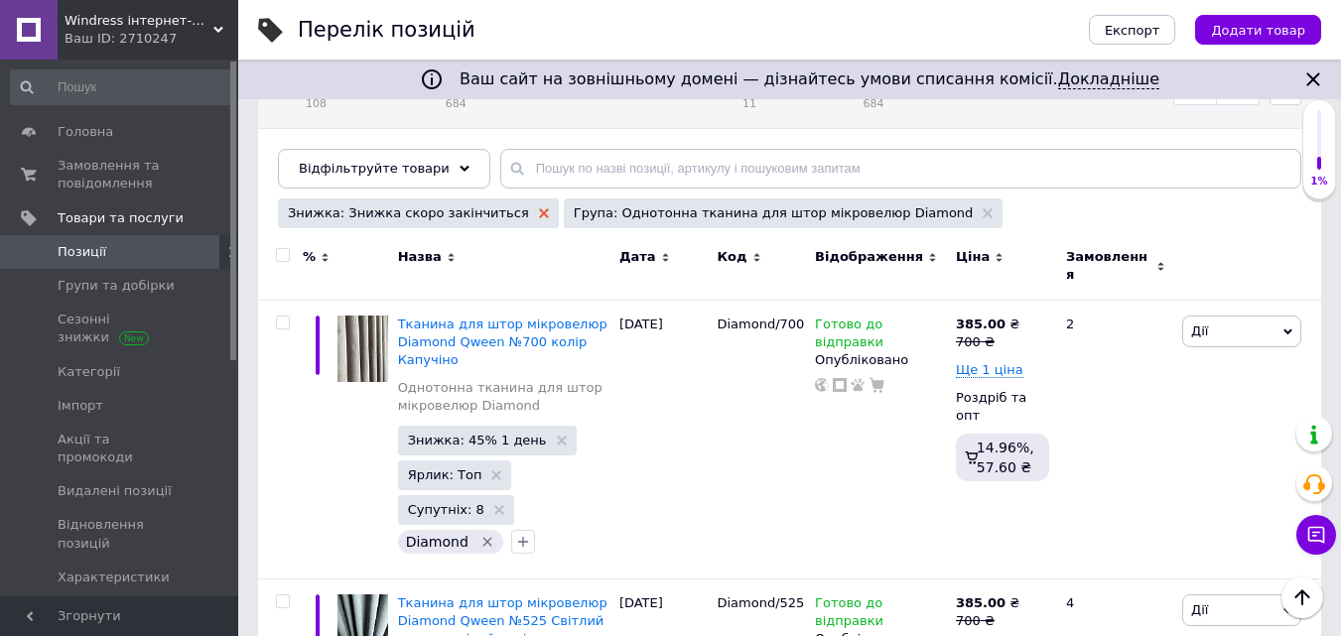
click at [539, 212] on use at bounding box center [544, 213] width 10 height 10
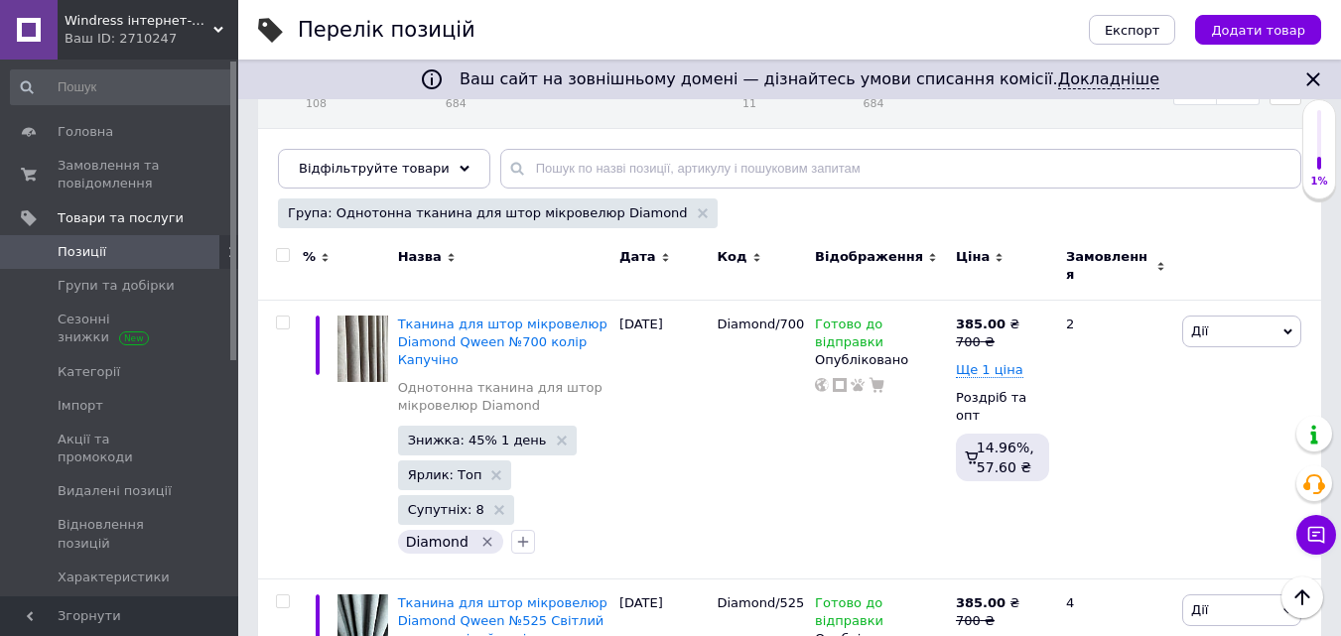
click at [278, 257] on input "checkbox" at bounding box center [282, 255] width 13 height 13
checkbox input "true"
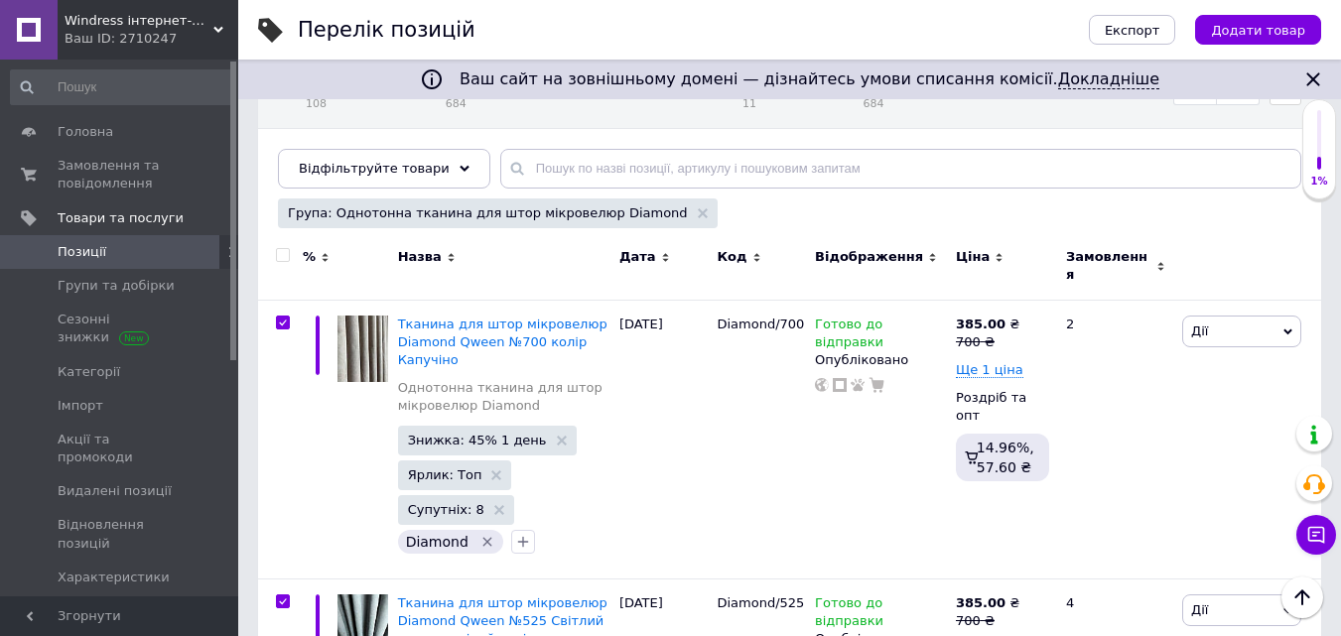
checkbox input "true"
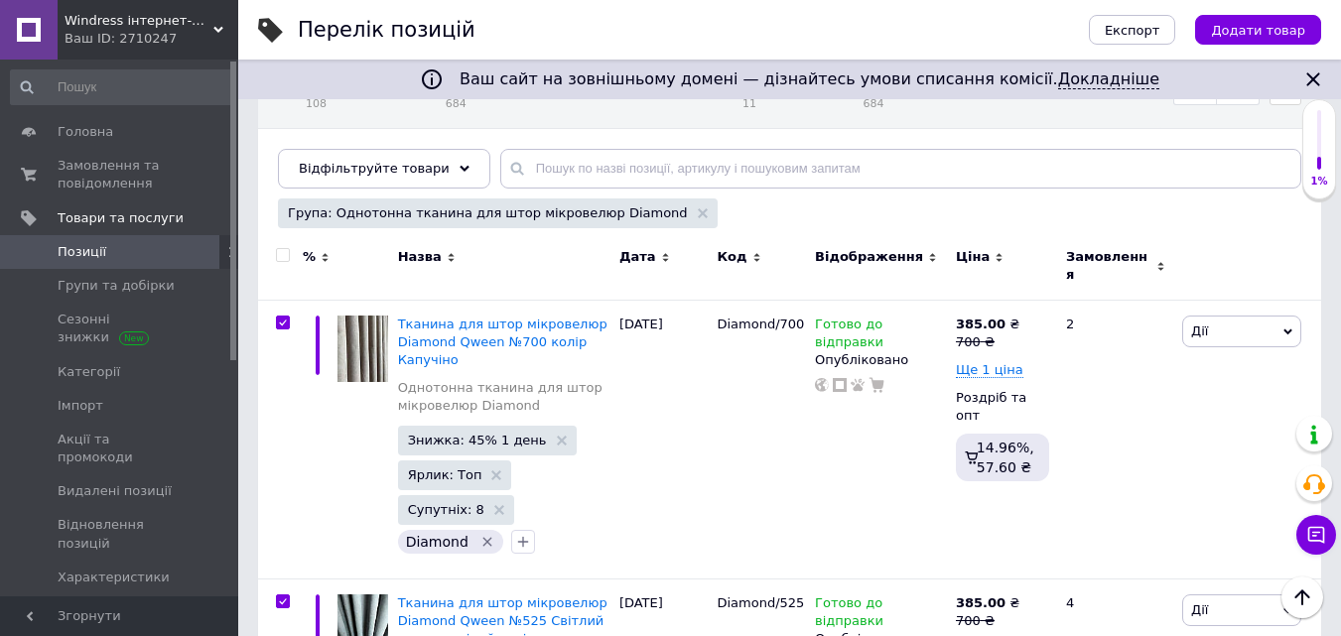
checkbox input "true"
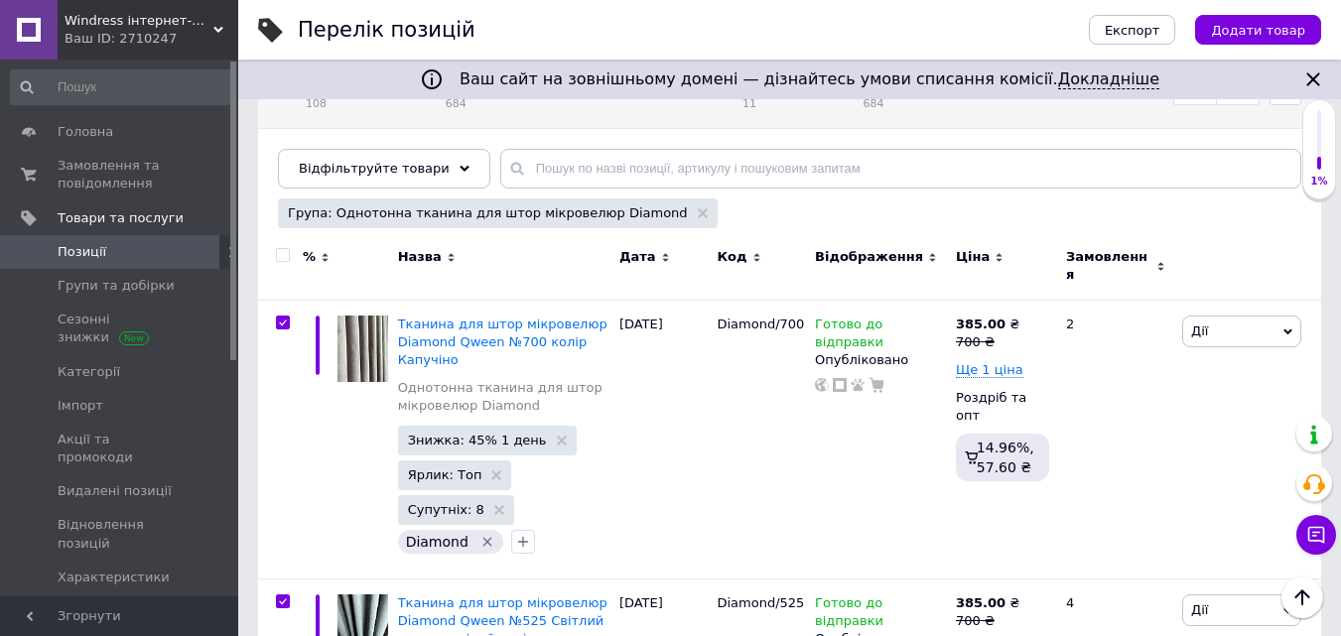
checkbox input "true"
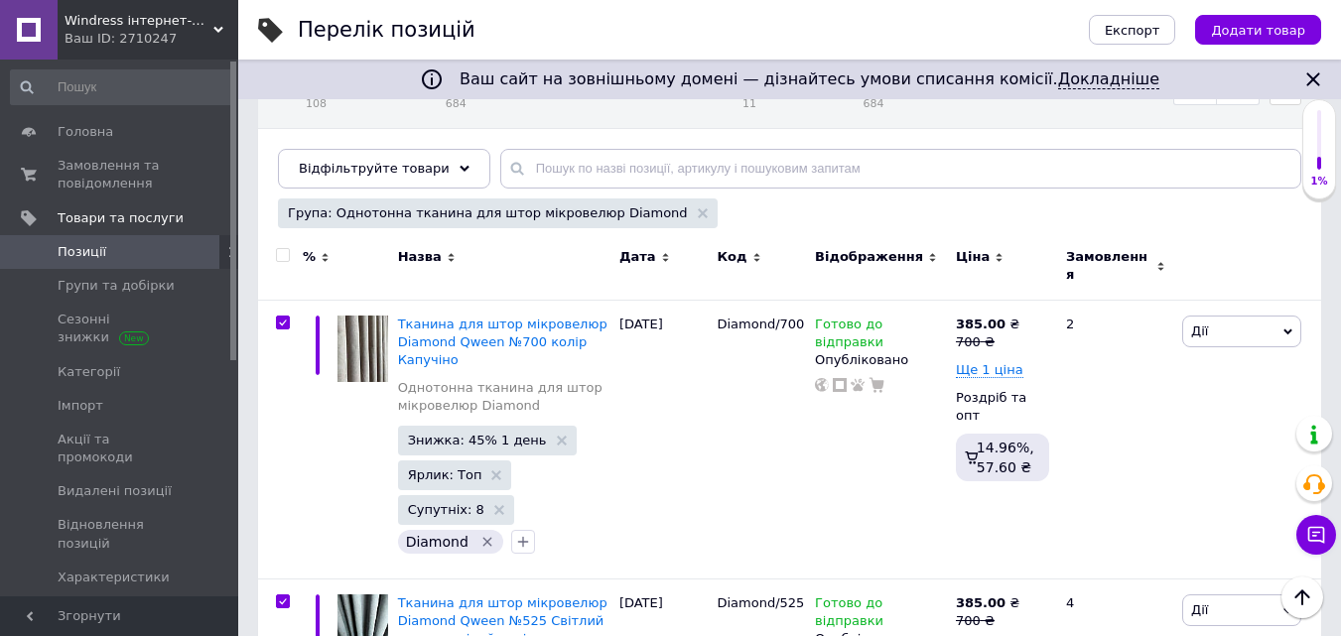
checkbox input "true"
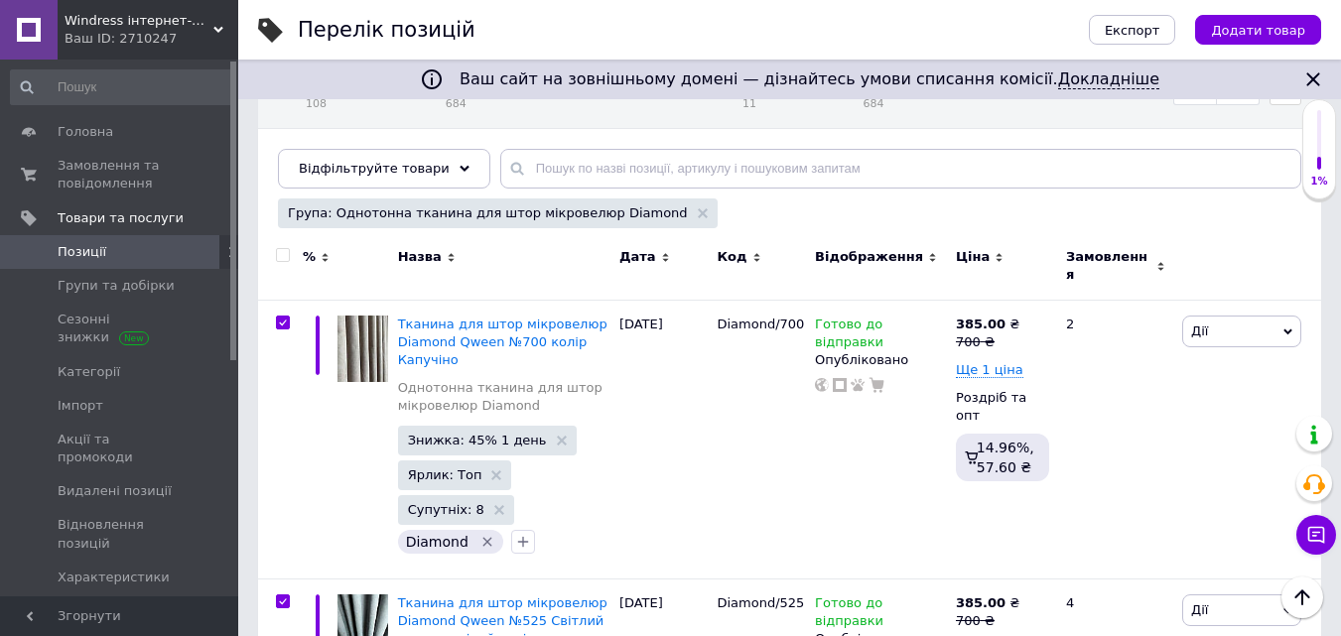
checkbox input "true"
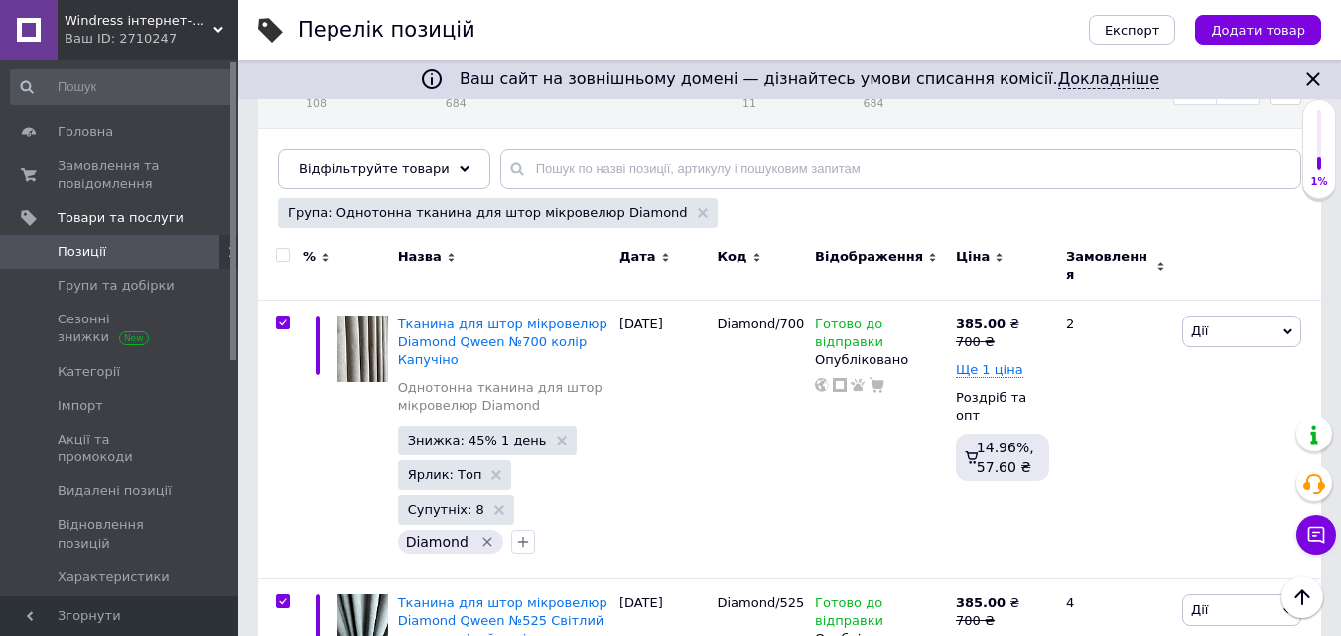
checkbox input "true"
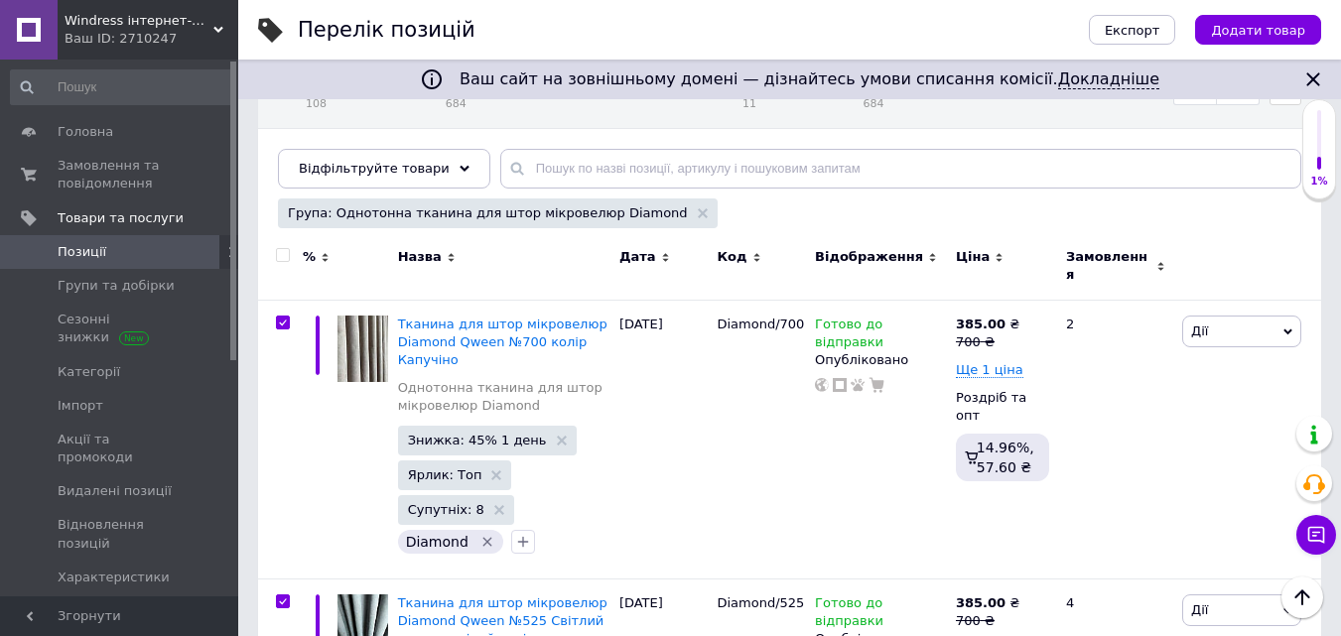
checkbox input "true"
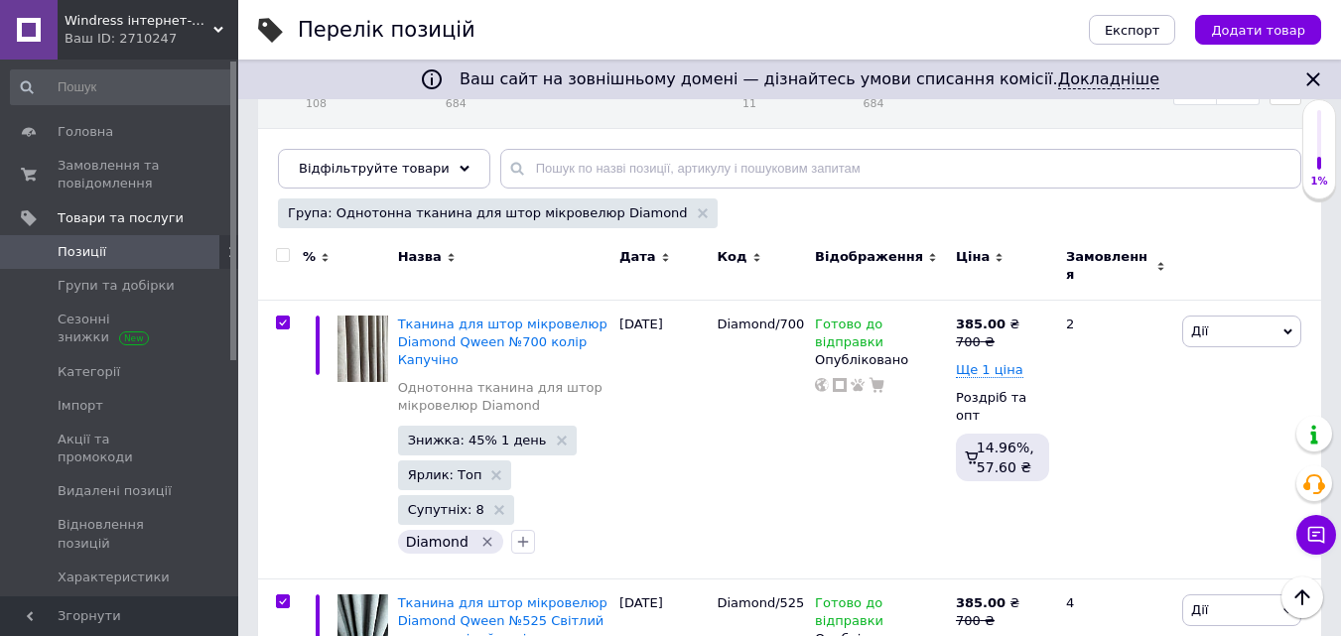
checkbox input "true"
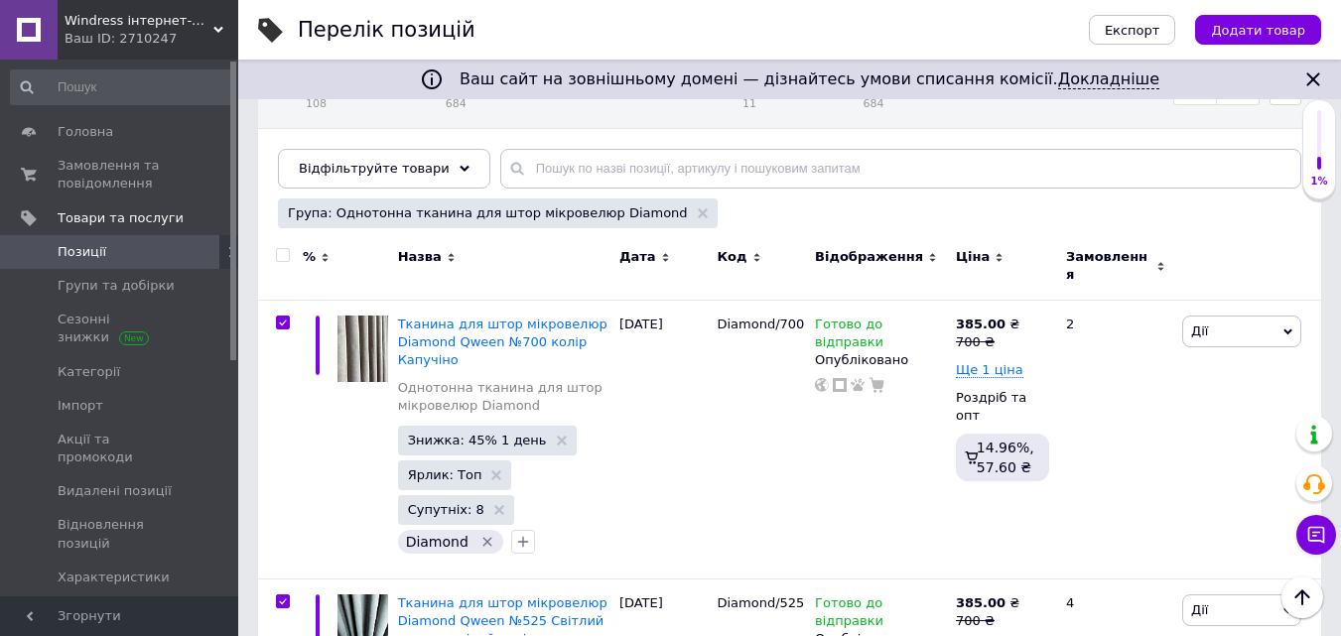
checkbox input "true"
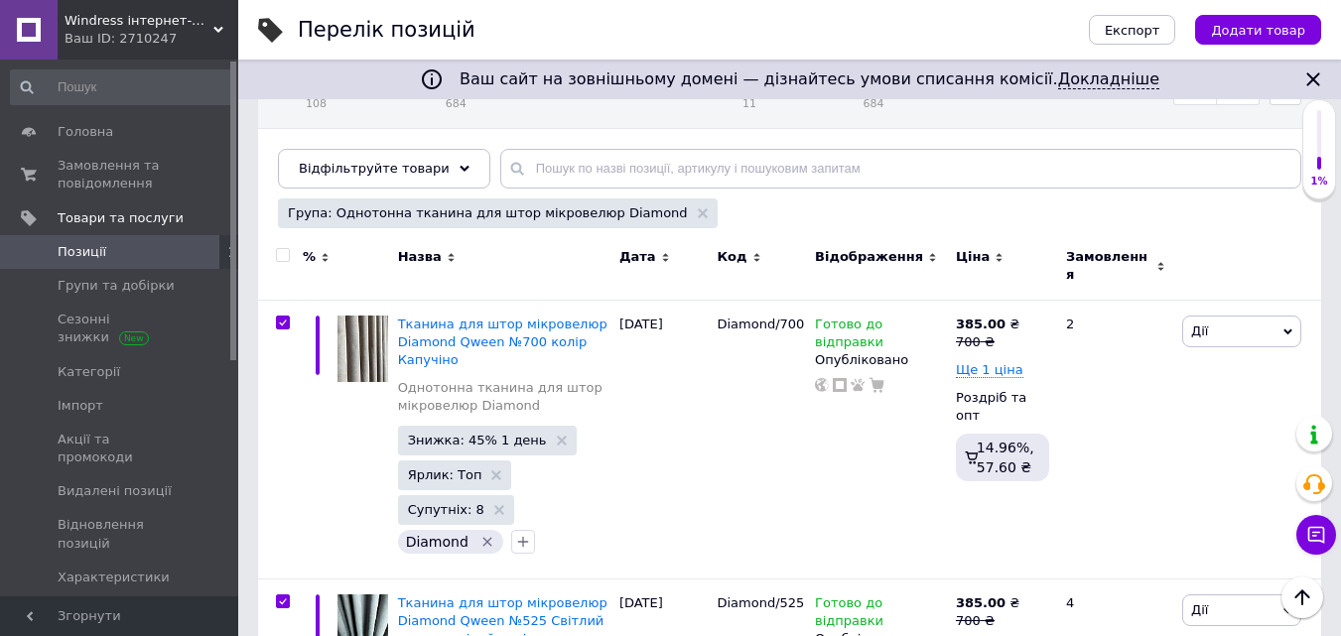
checkbox input "true"
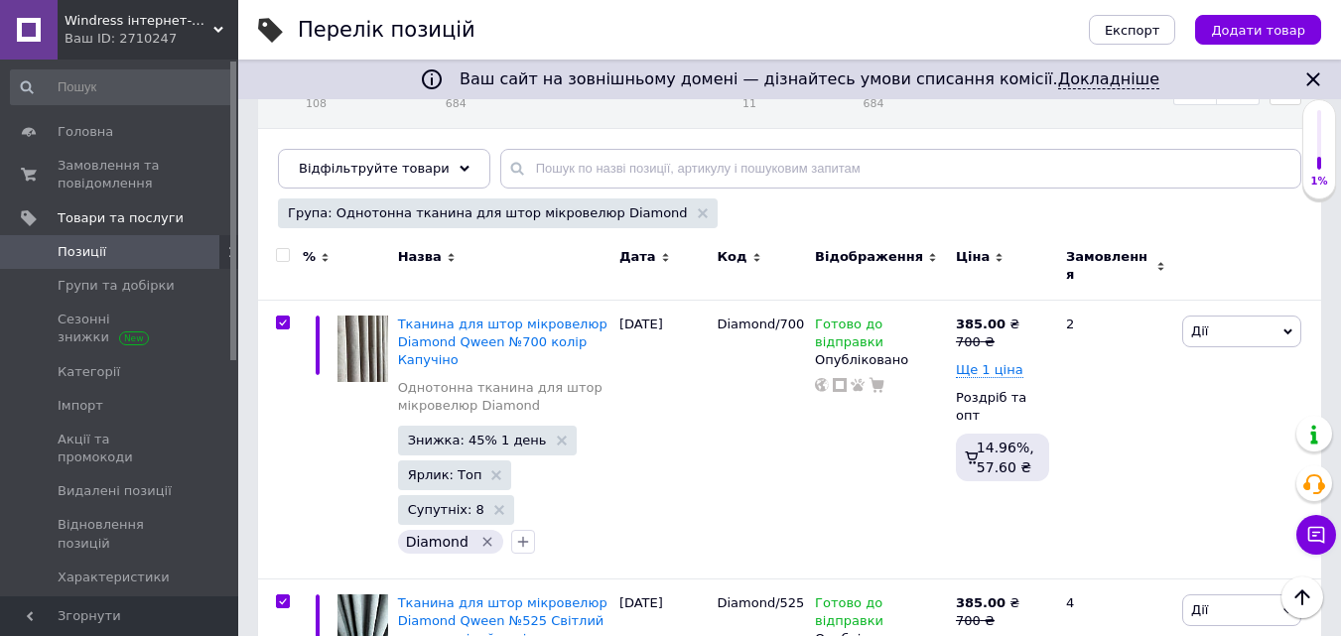
checkbox input "true"
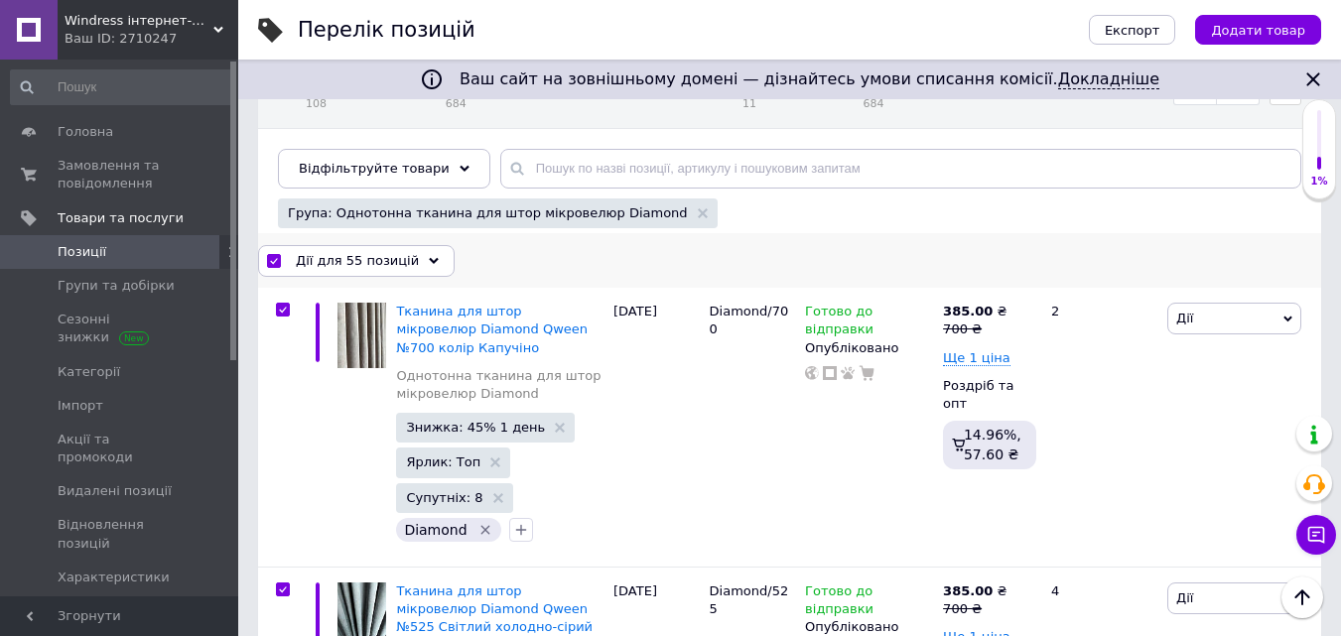
click at [360, 257] on span "Дії для 55 позицій" at bounding box center [357, 261] width 123 height 18
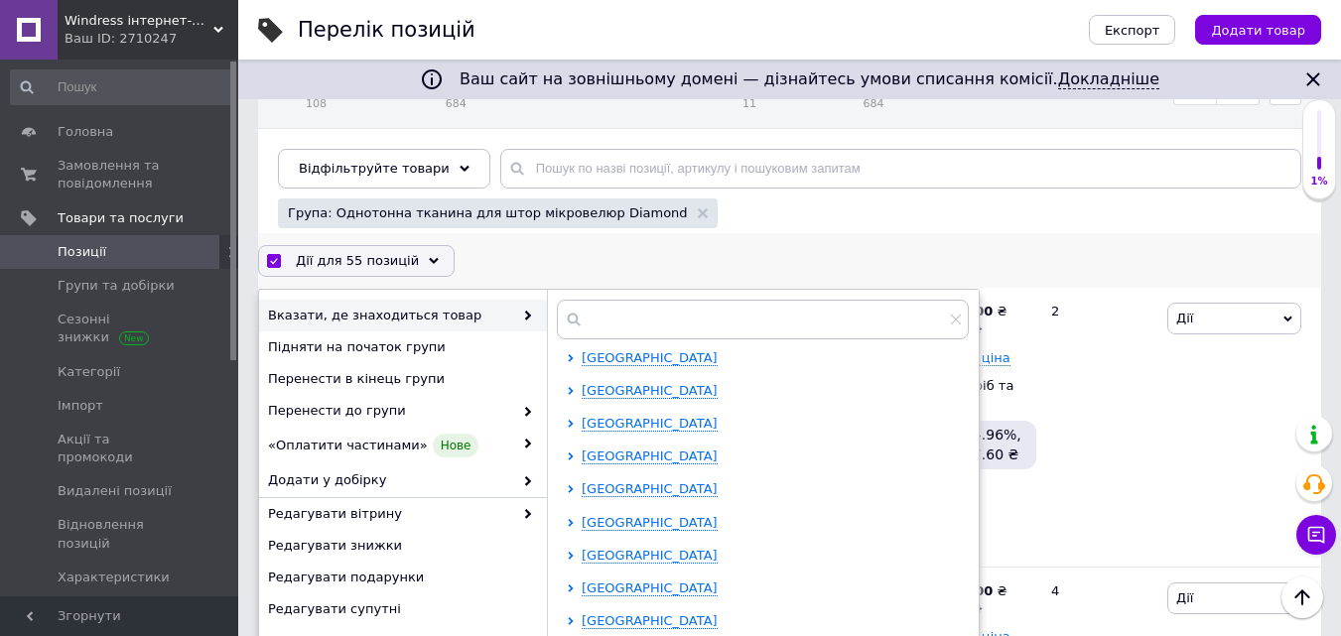
click at [498, 264] on div "Дії для 55 позицій Вибрати усі 55 позицій [GEOGRAPHIC_DATA] всі 55 позицій Скас…" at bounding box center [789, 261] width 1063 height 32
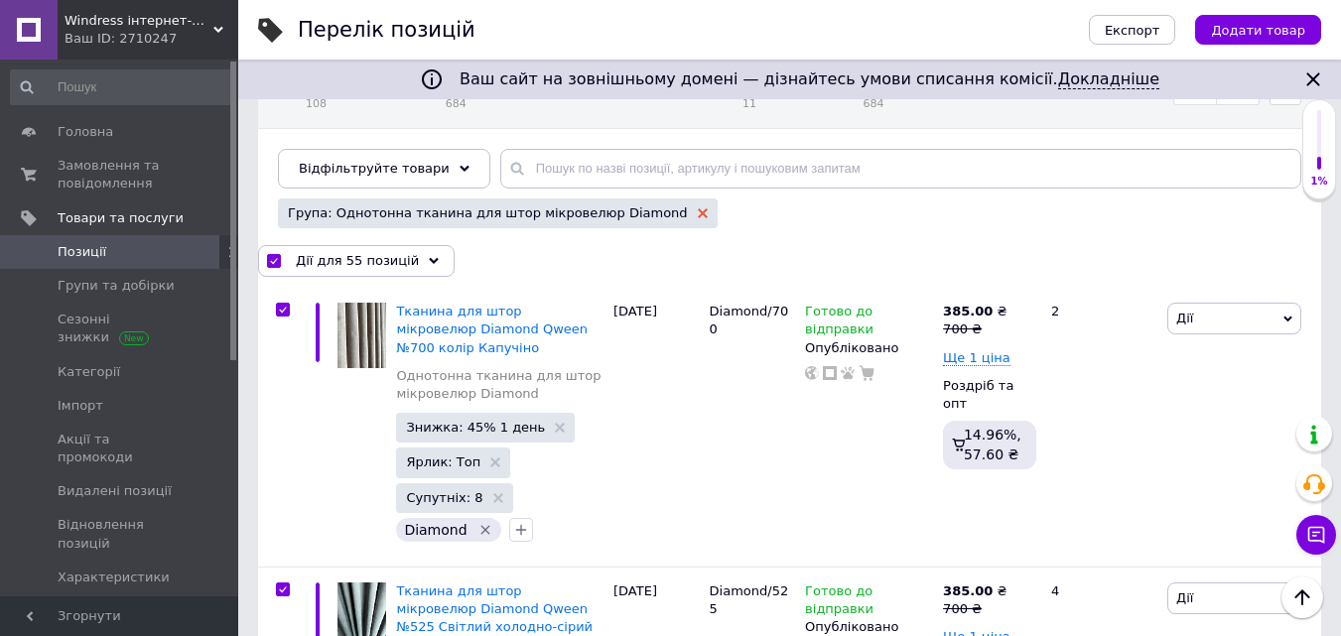
click at [698, 212] on use at bounding box center [703, 213] width 10 height 10
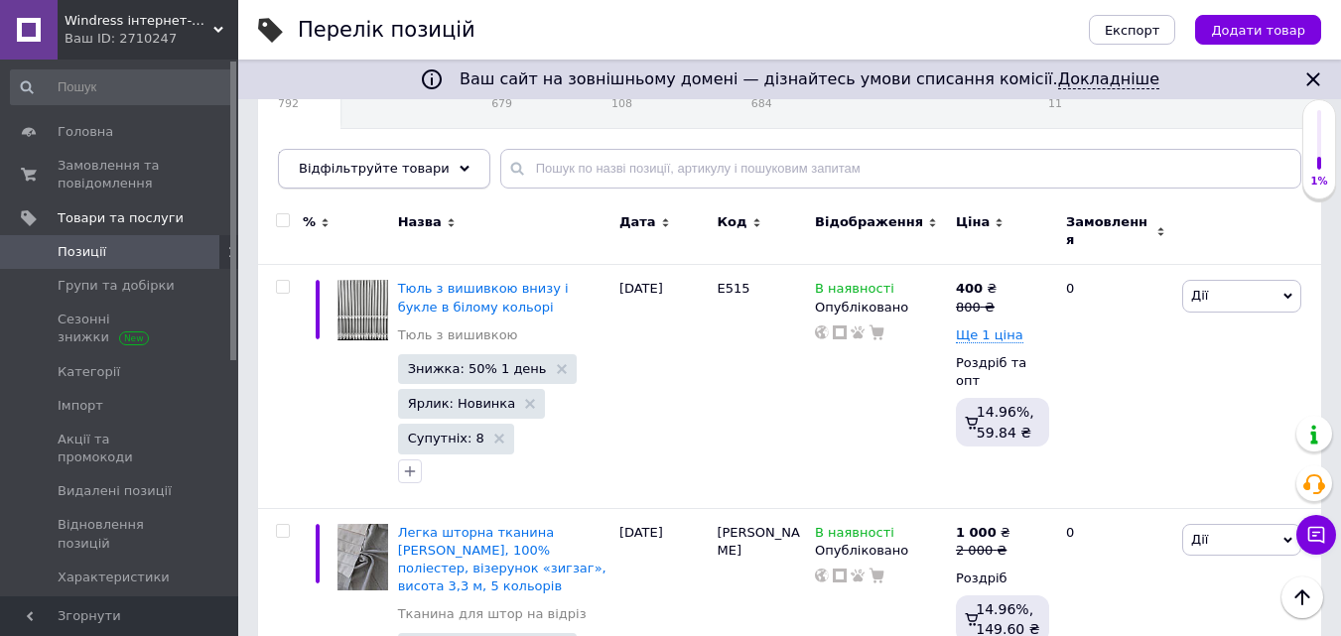
click at [433, 163] on div "Відфільтруйте товари" at bounding box center [384, 169] width 212 height 40
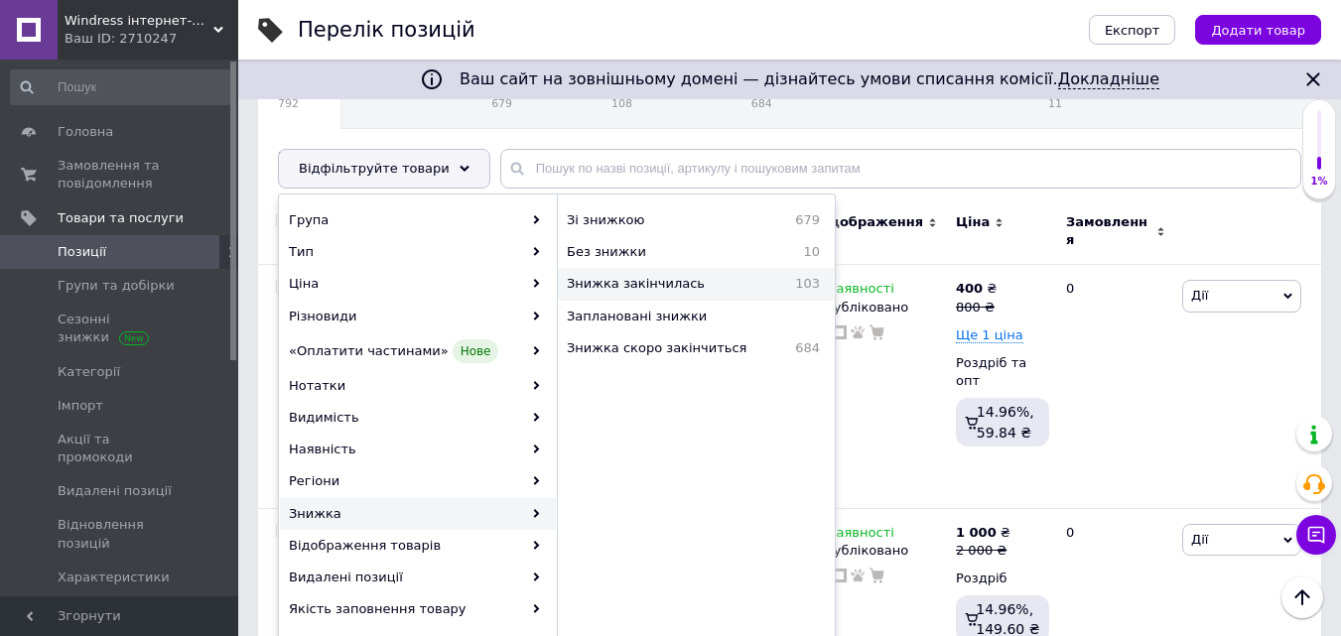
click at [612, 282] on span "Знижка закінчилась" at bounding box center [668, 284] width 203 height 18
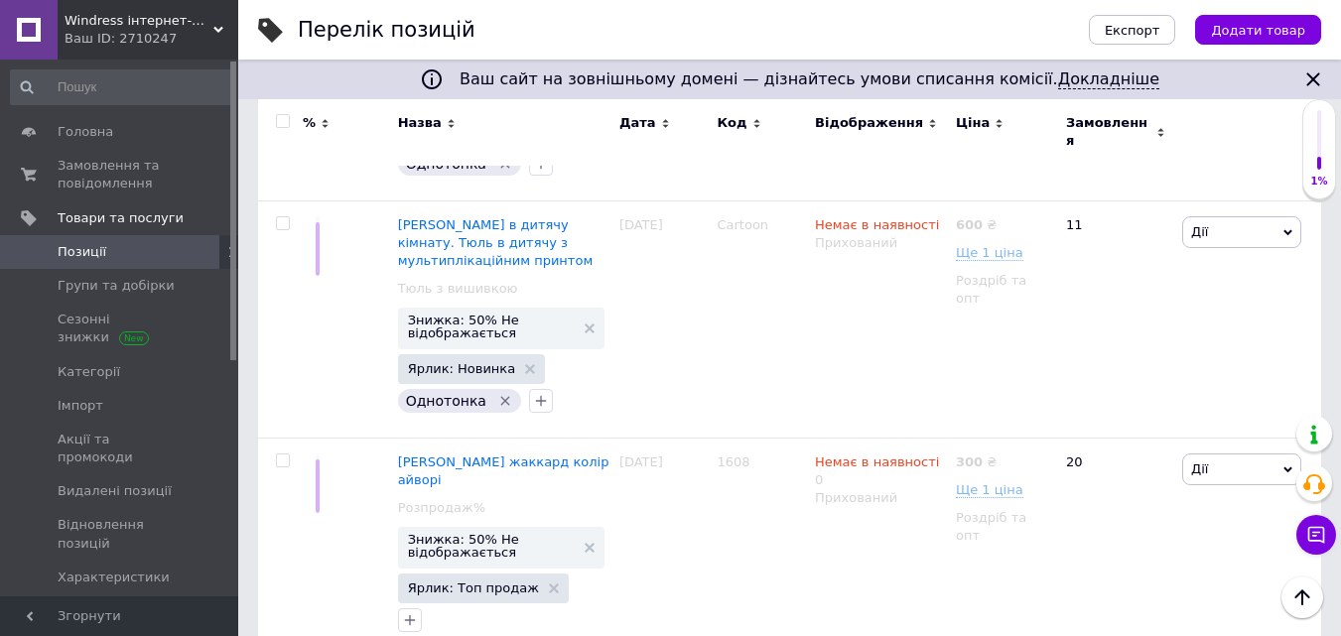
scroll to position [24332, 0]
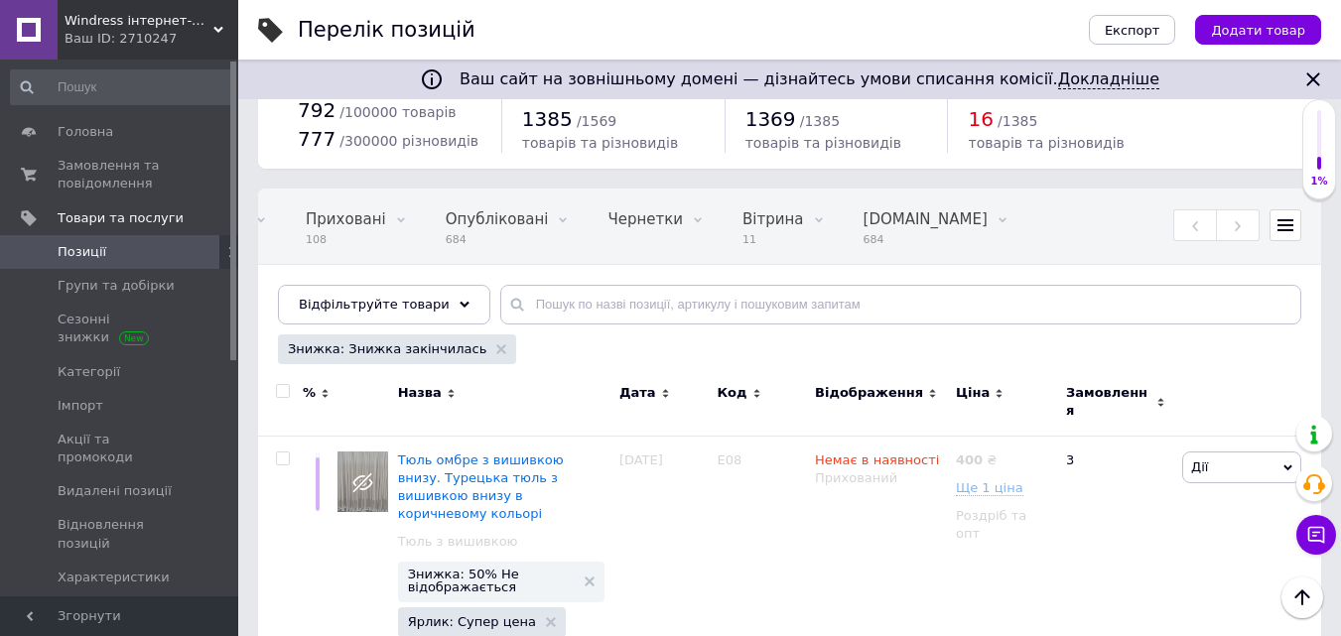
scroll to position [49, 0]
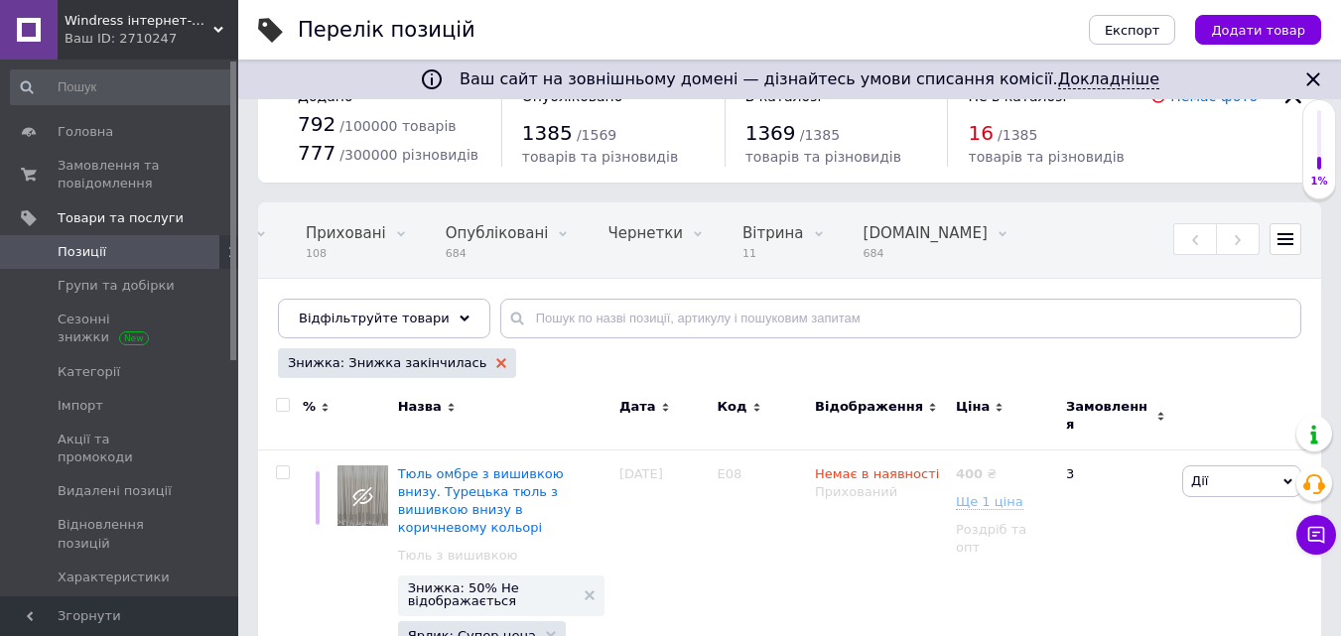
click at [496, 365] on use at bounding box center [501, 363] width 10 height 10
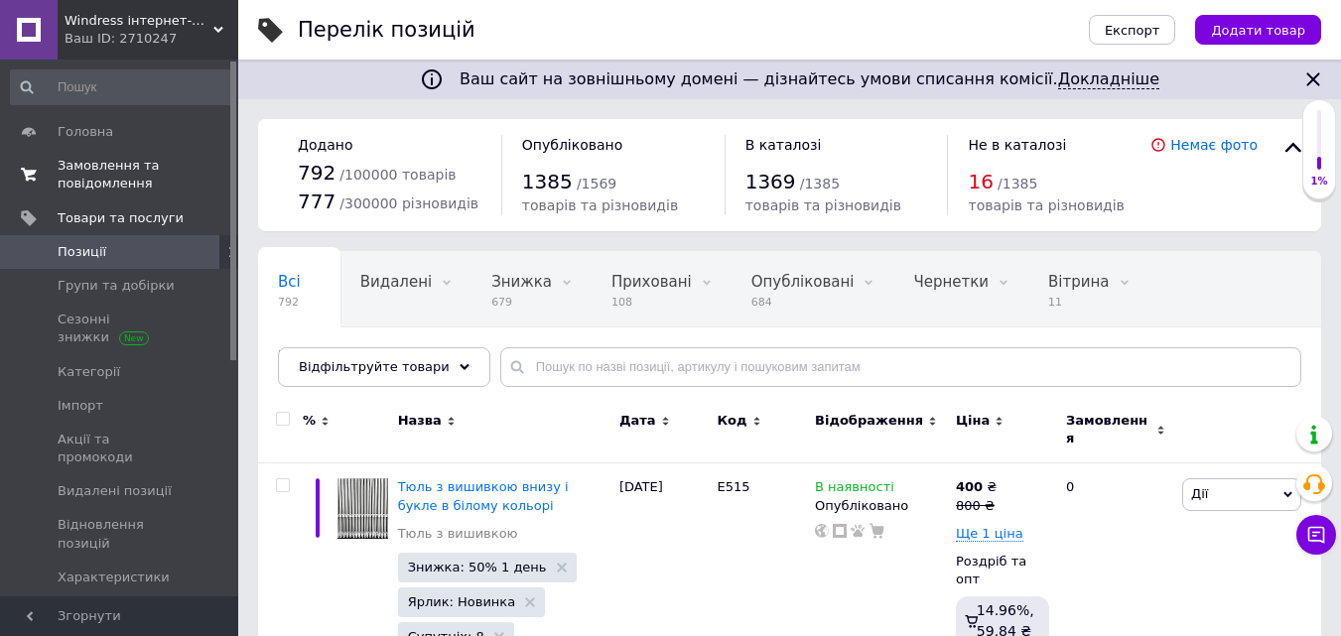
click at [99, 173] on span "Замовлення та повідомлення" at bounding box center [121, 175] width 126 height 36
